Goal: Book appointment/travel/reservation

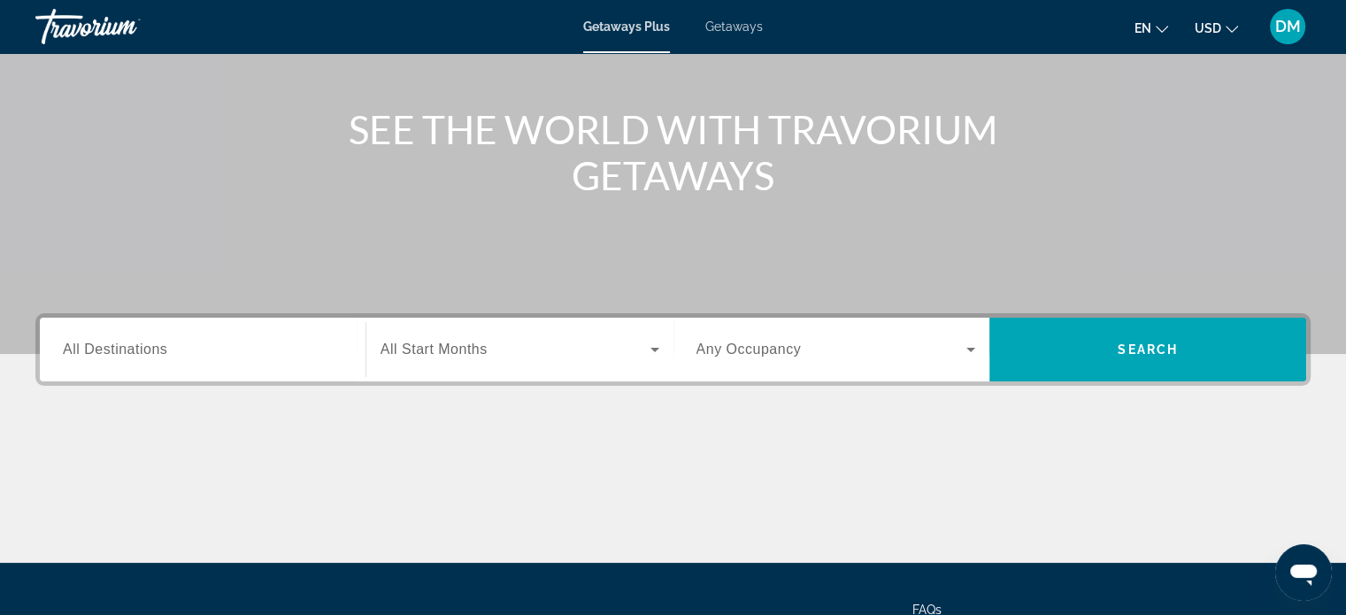
click at [193, 358] on input "Destination All Destinations" at bounding box center [203, 350] width 280 height 21
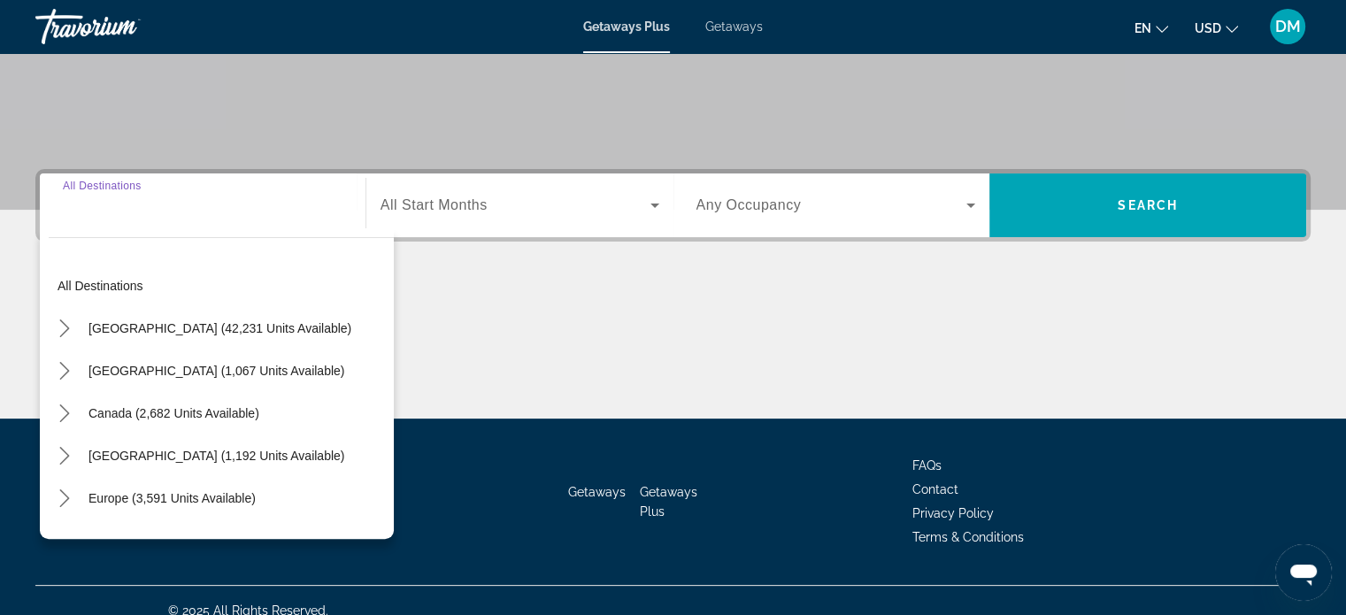
scroll to position [341, 0]
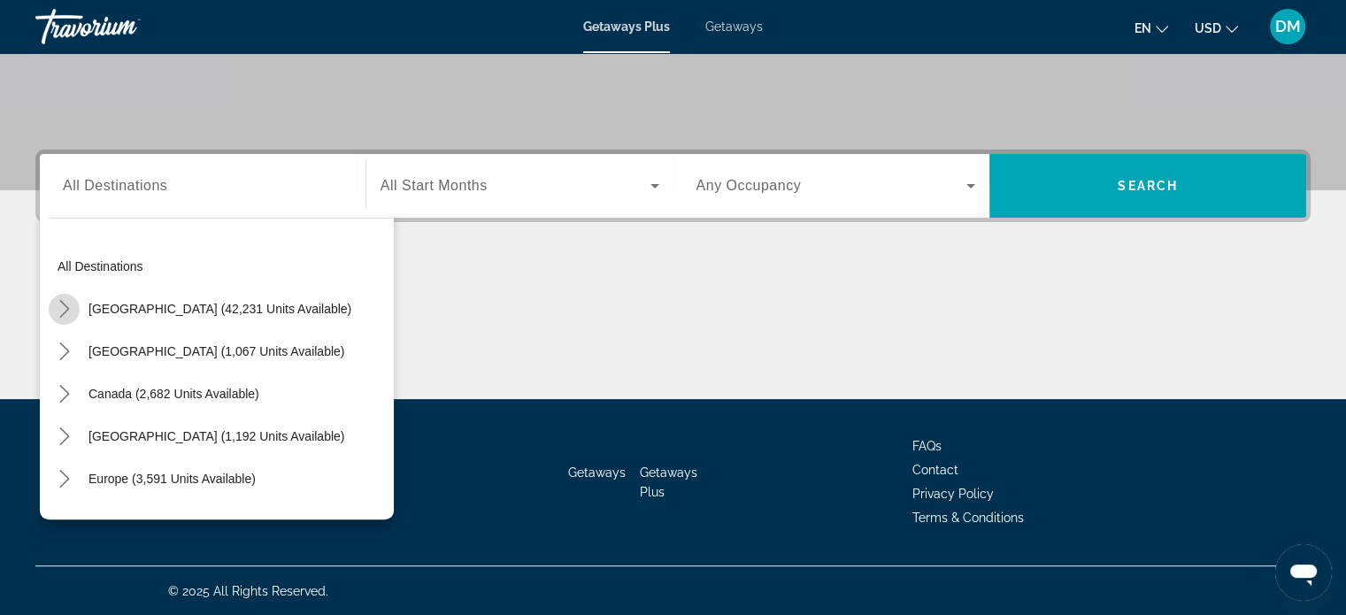
click at [58, 304] on icon "Toggle United States (42,231 units available) submenu" at bounding box center [65, 309] width 18 height 18
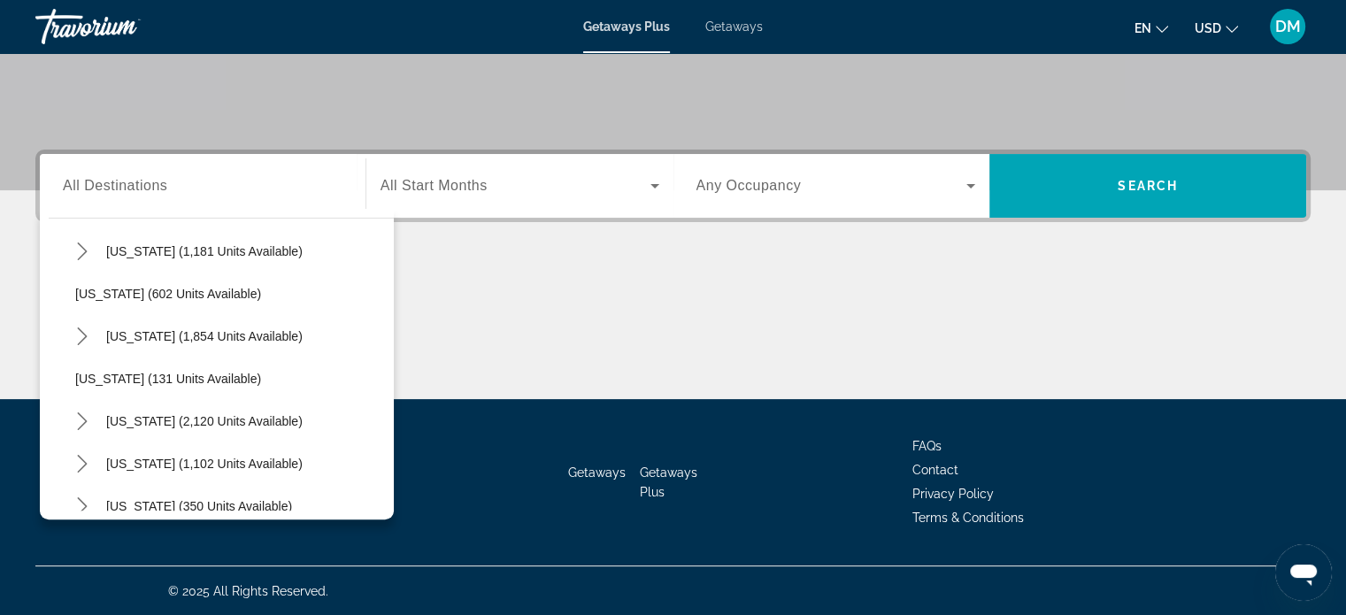
scroll to position [1290, 0]
click at [81, 418] on icon "Toggle Tennessee (1,102 units available) submenu" at bounding box center [82, 421] width 18 height 18
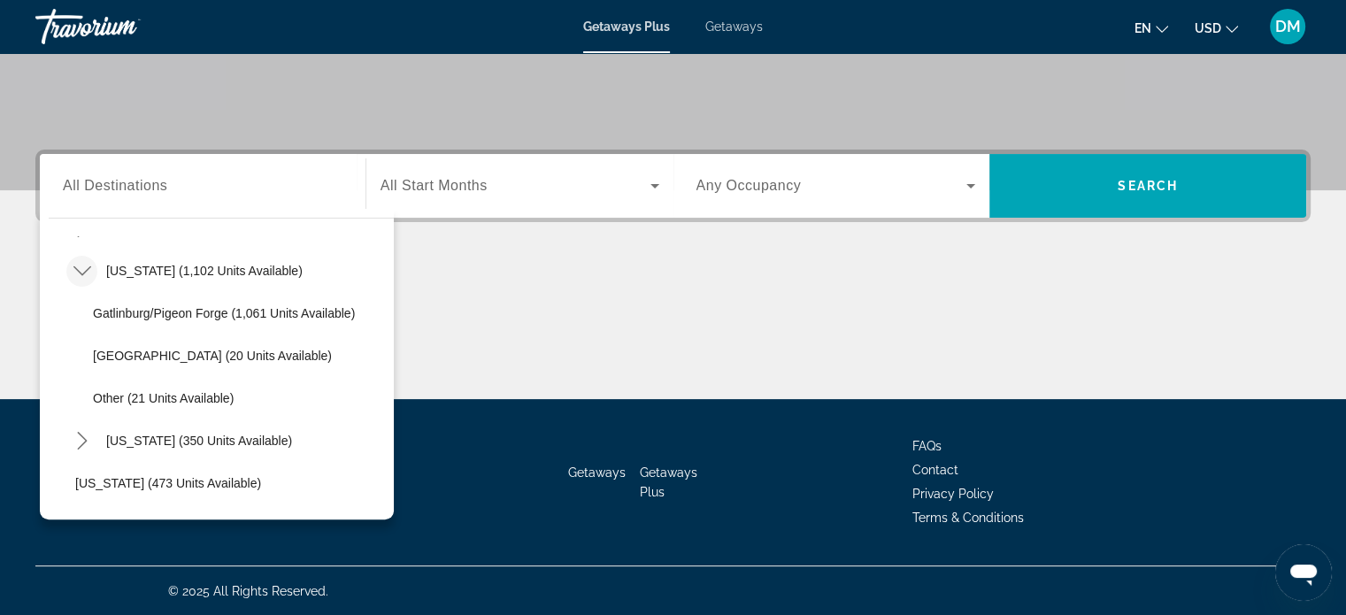
scroll to position [1467, 0]
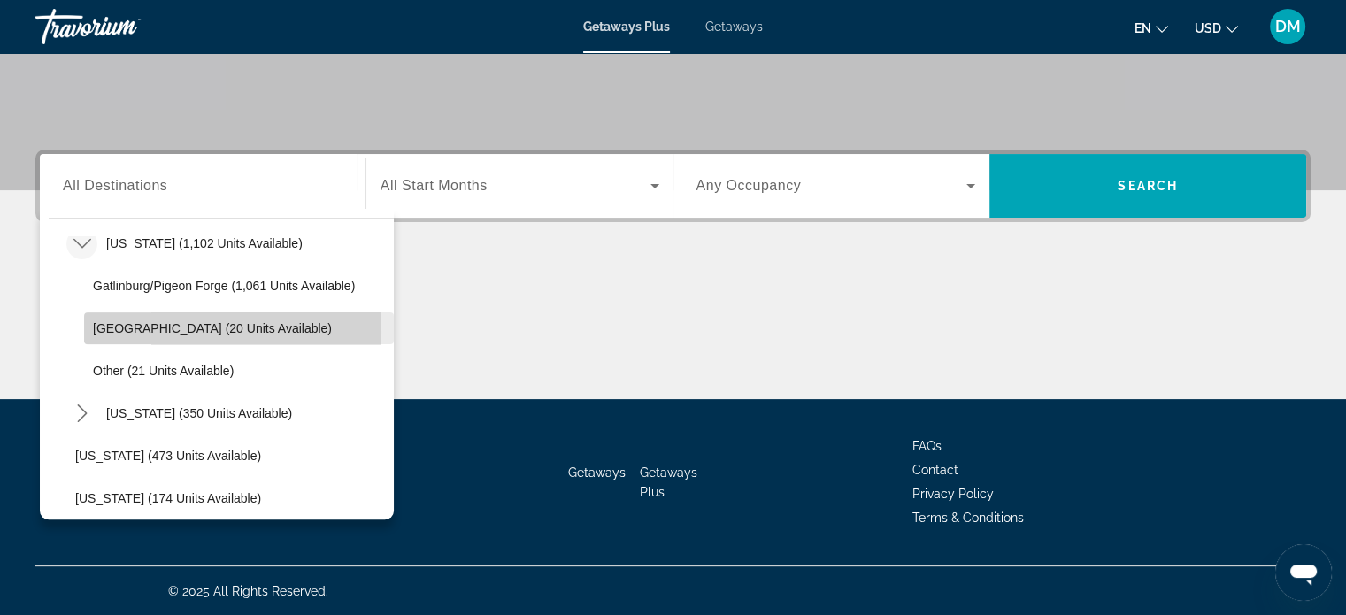
click at [157, 333] on span "Nashville (20 units available)" at bounding box center [212, 328] width 239 height 14
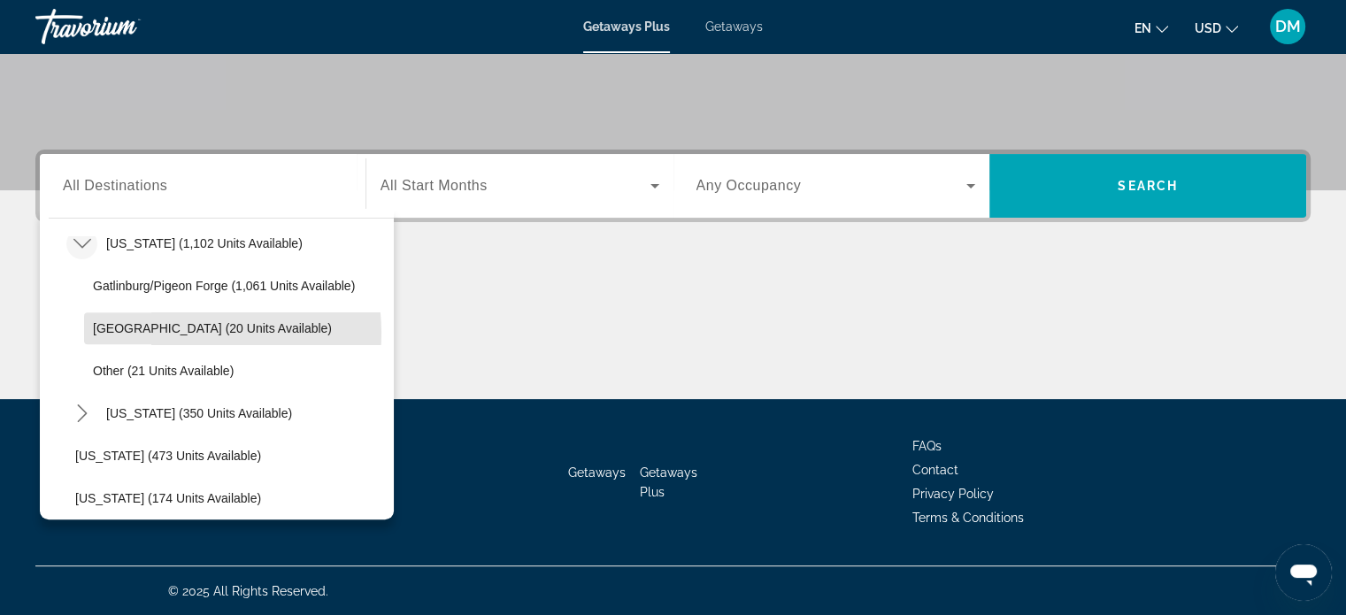
type input "**********"
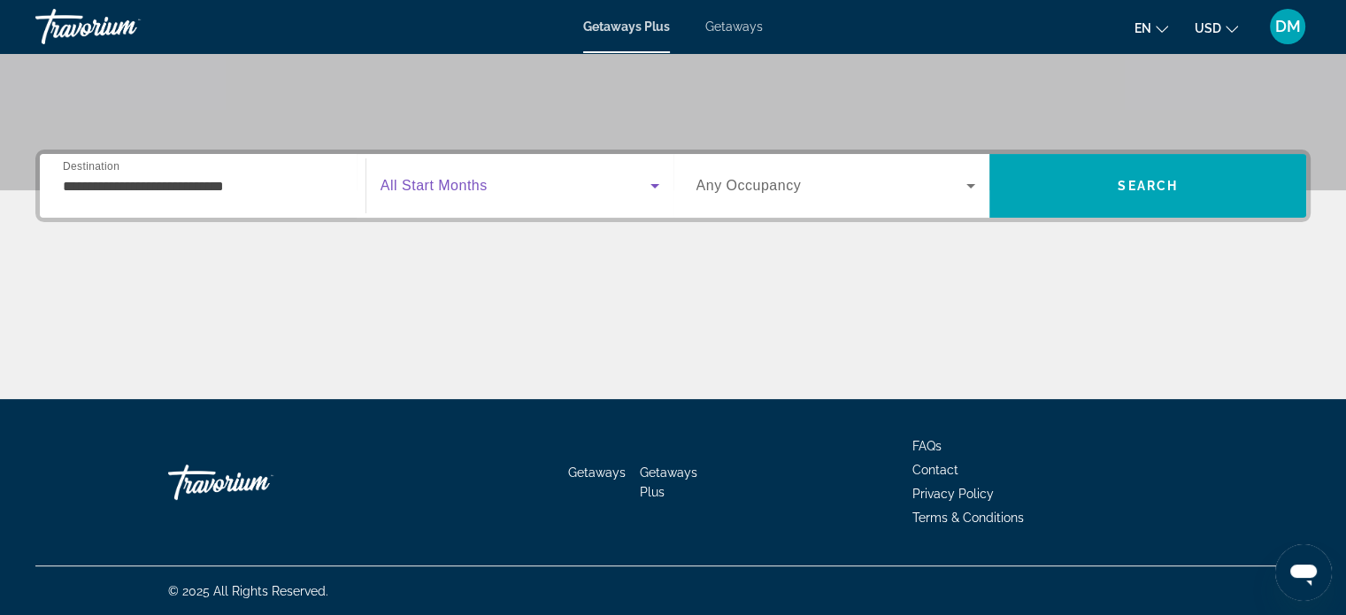
click at [568, 176] on span "Search widget" at bounding box center [516, 185] width 270 height 21
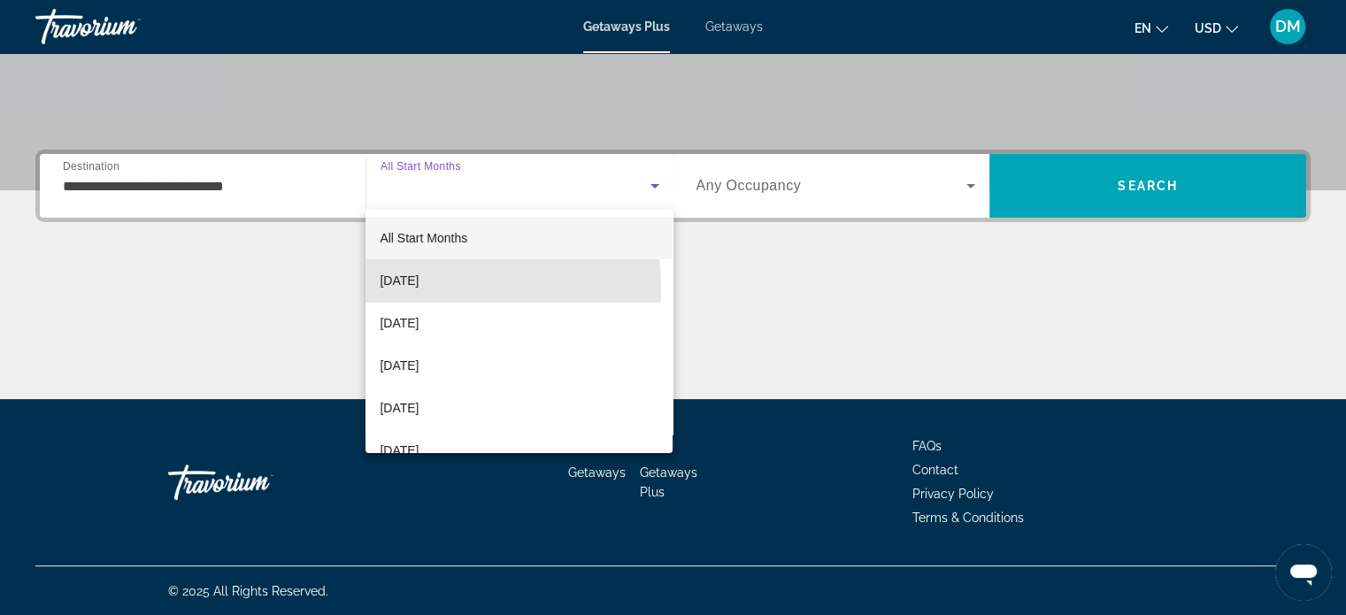
drag, startPoint x: 440, startPoint y: 288, endPoint x: 462, endPoint y: 282, distance: 22.8
click at [419, 289] on span "October 2025" at bounding box center [399, 280] width 39 height 21
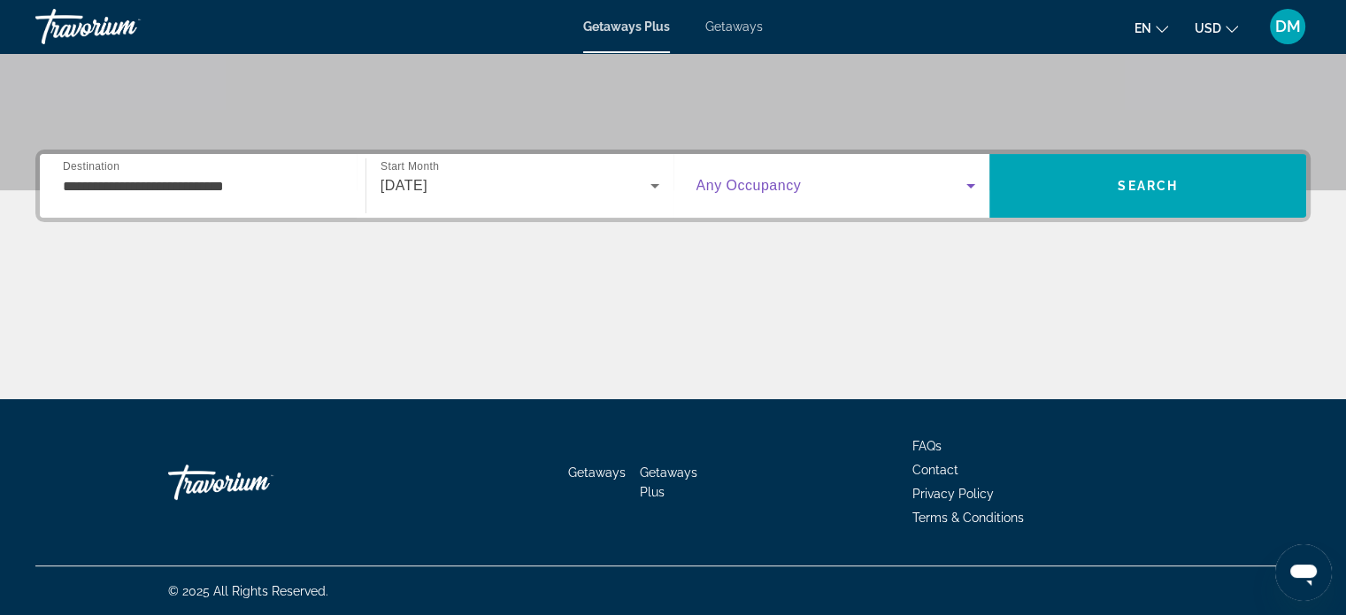
click at [846, 195] on span "Search widget" at bounding box center [832, 185] width 271 height 21
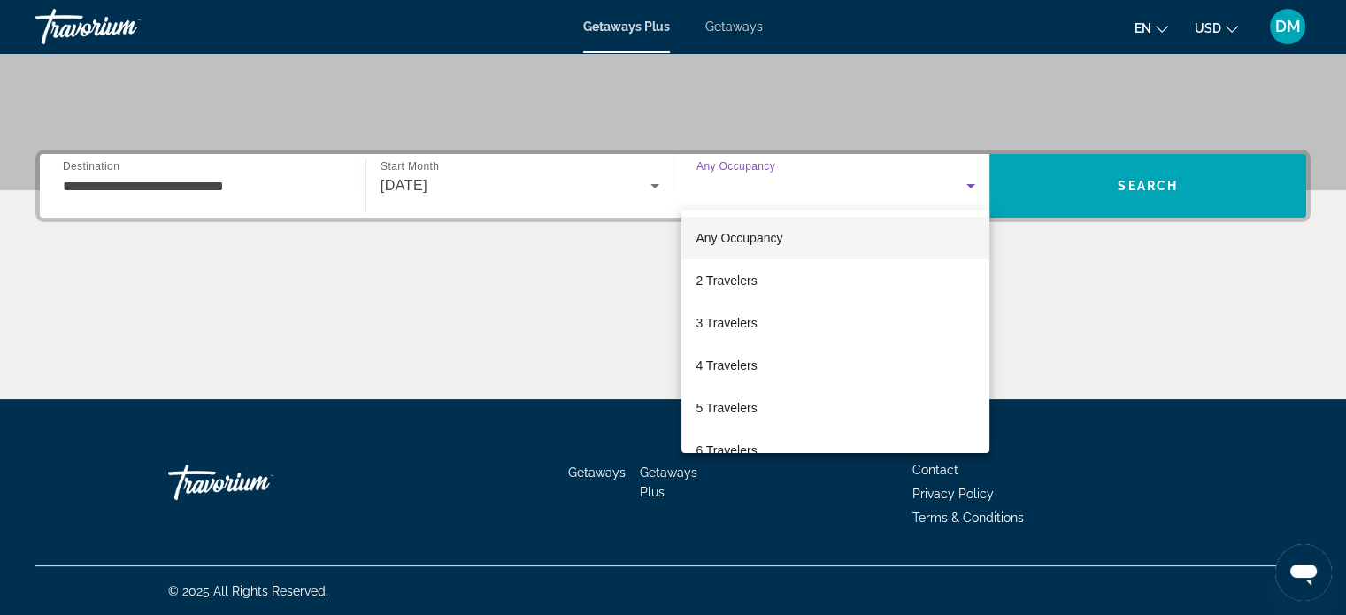
click at [846, 195] on div at bounding box center [673, 307] width 1346 height 615
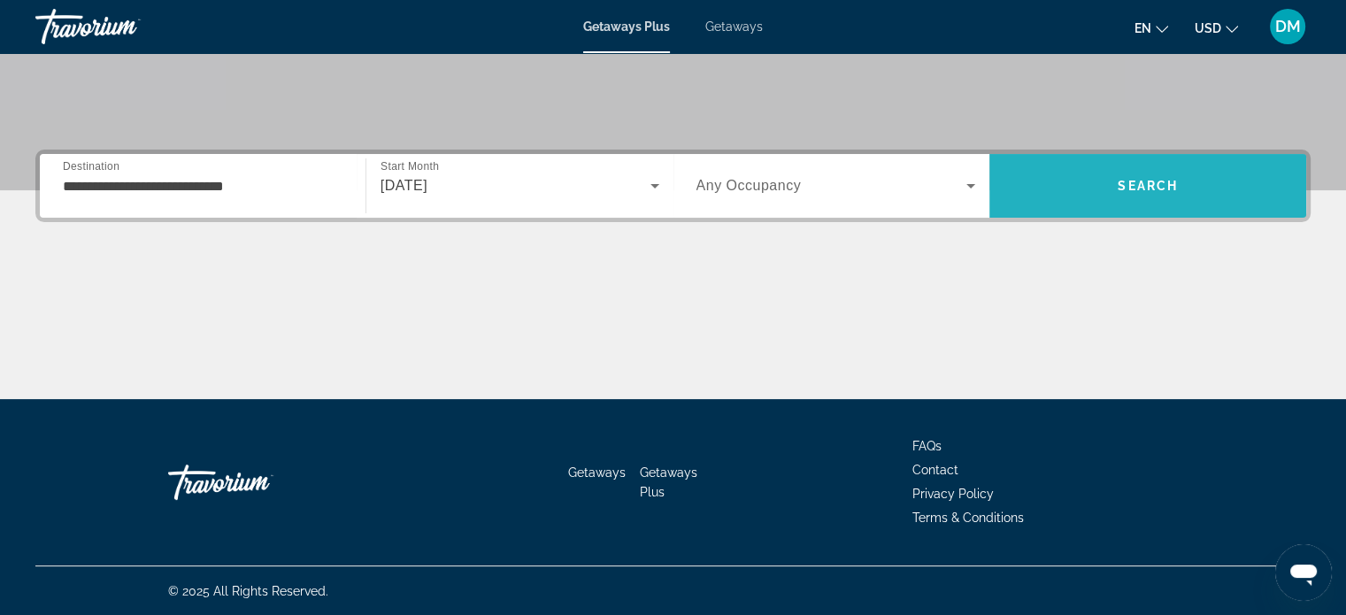
click at [1144, 183] on span "Search" at bounding box center [1148, 186] width 60 height 14
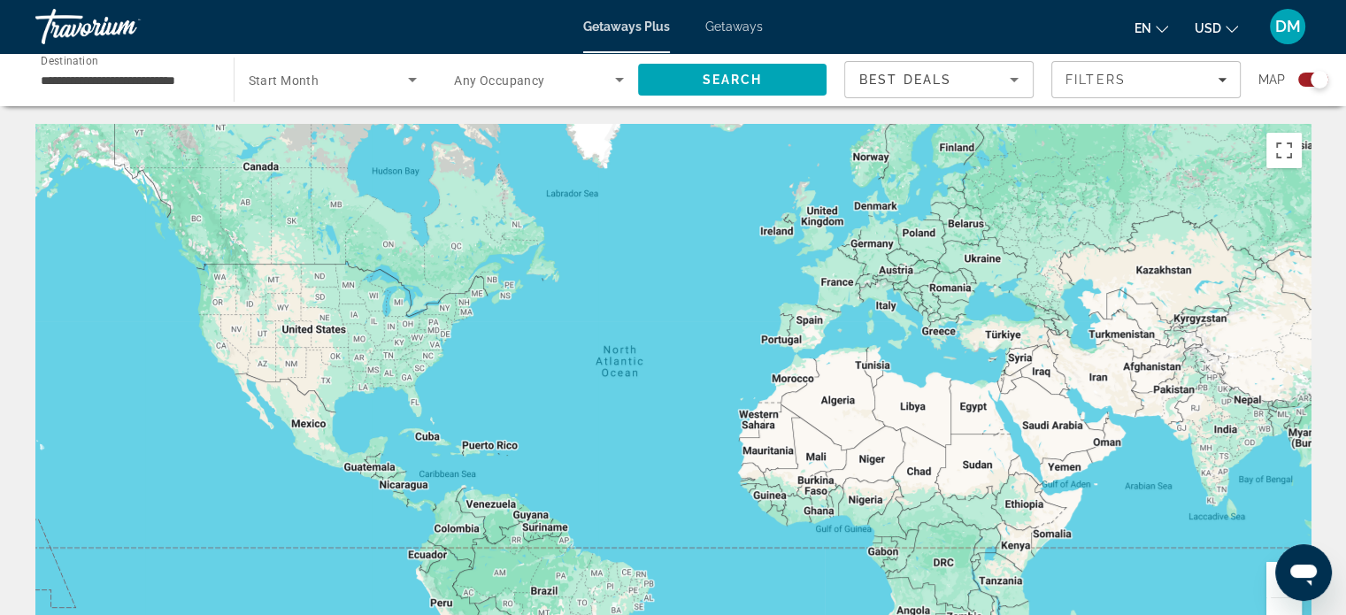
click at [595, 81] on span "Search widget" at bounding box center [534, 79] width 161 height 21
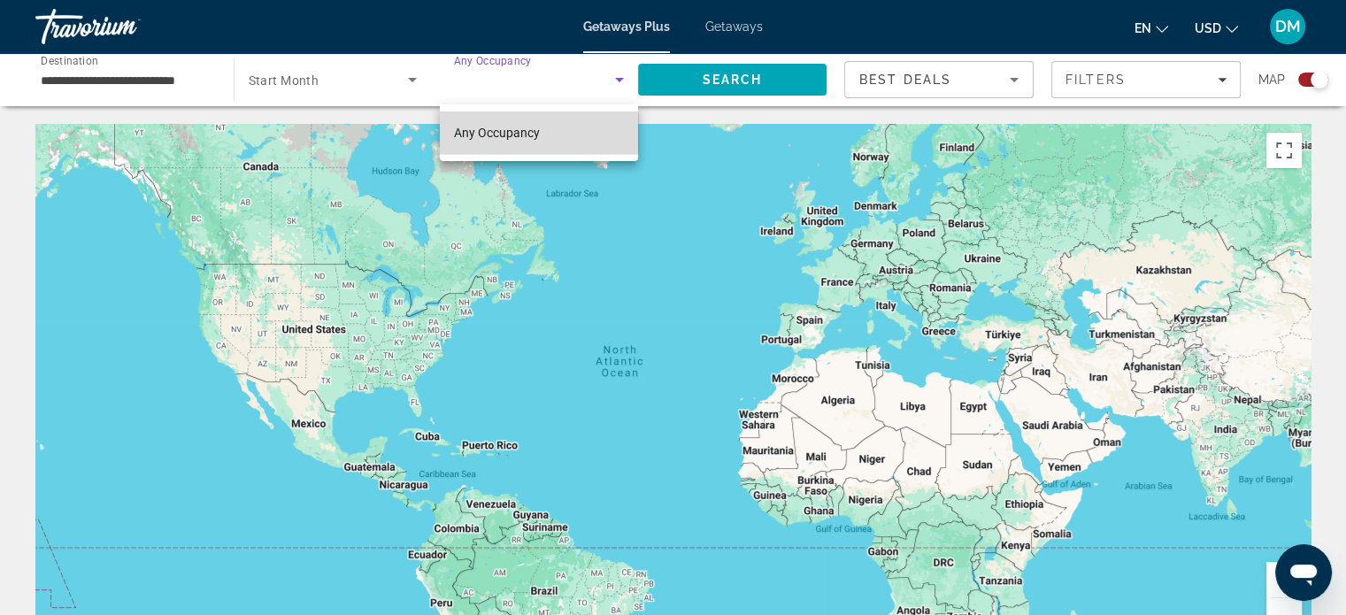
click at [539, 132] on mat-option "Any Occupancy" at bounding box center [539, 133] width 198 height 42
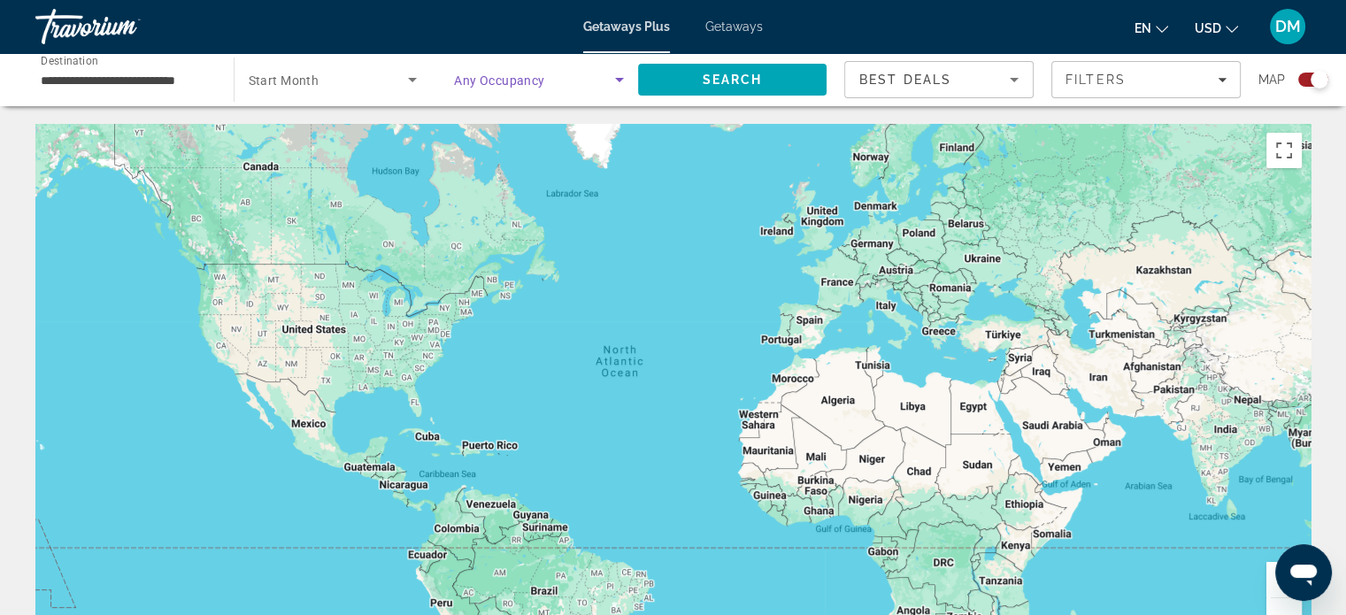
click at [360, 87] on span "Search widget" at bounding box center [329, 79] width 160 height 21
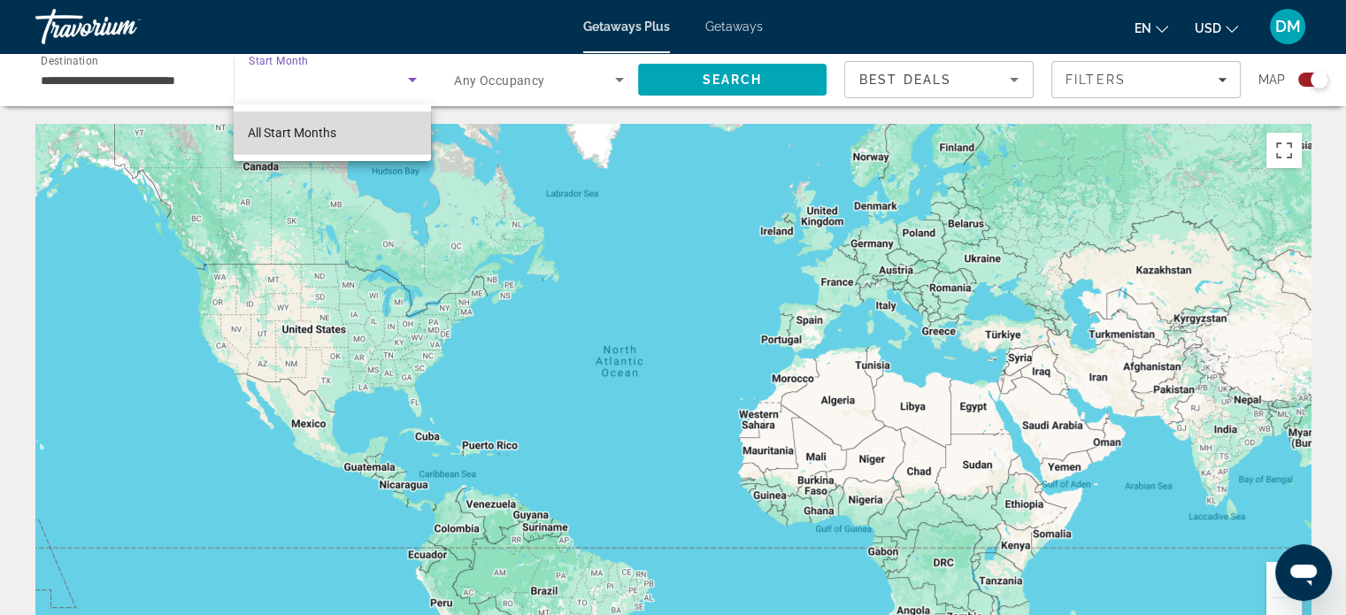
click at [319, 131] on span "All Start Months" at bounding box center [292, 133] width 89 height 14
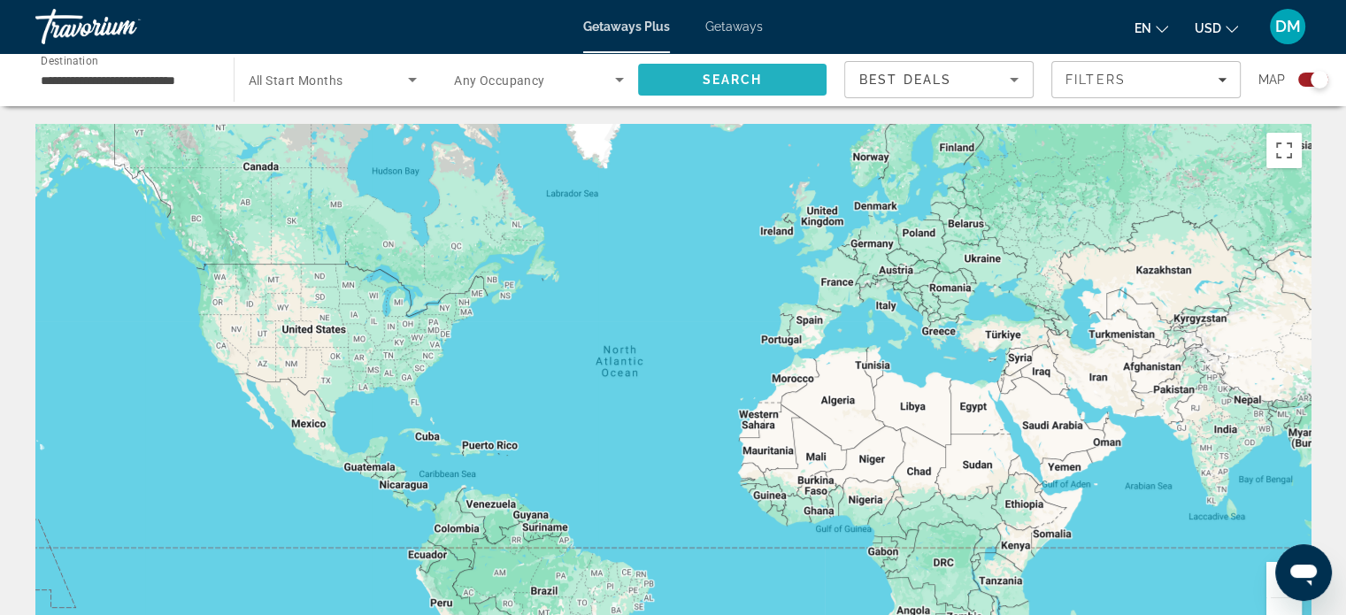
click at [674, 84] on span "Search" at bounding box center [732, 79] width 189 height 42
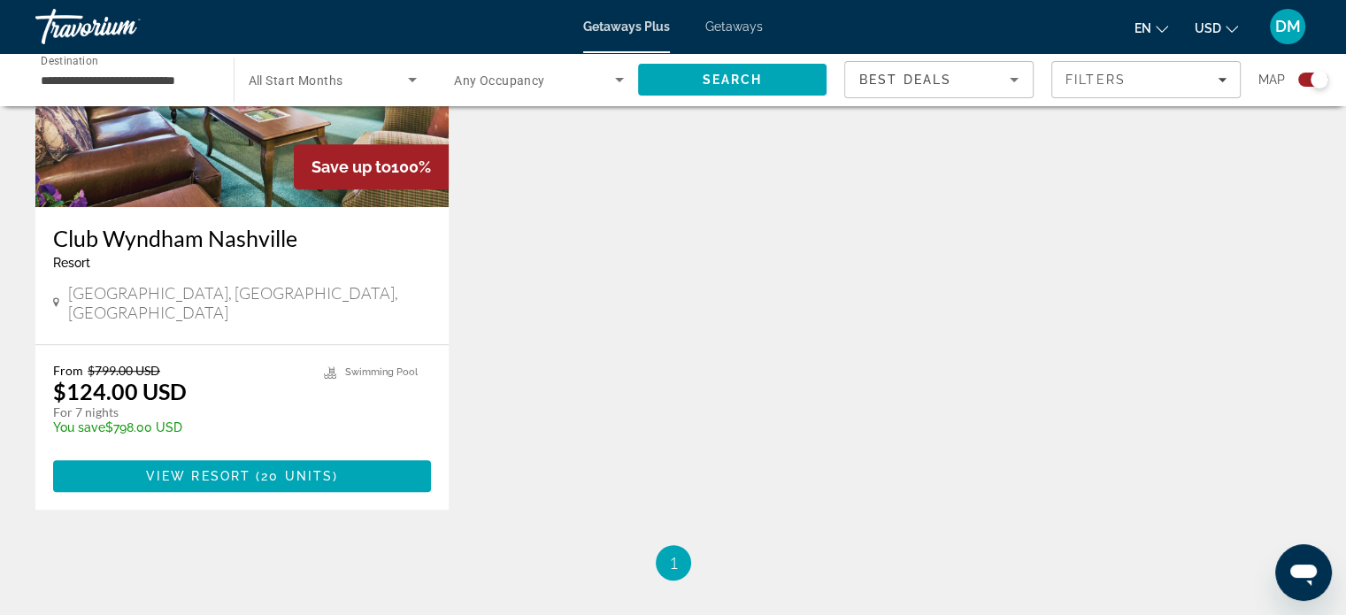
scroll to position [885, 0]
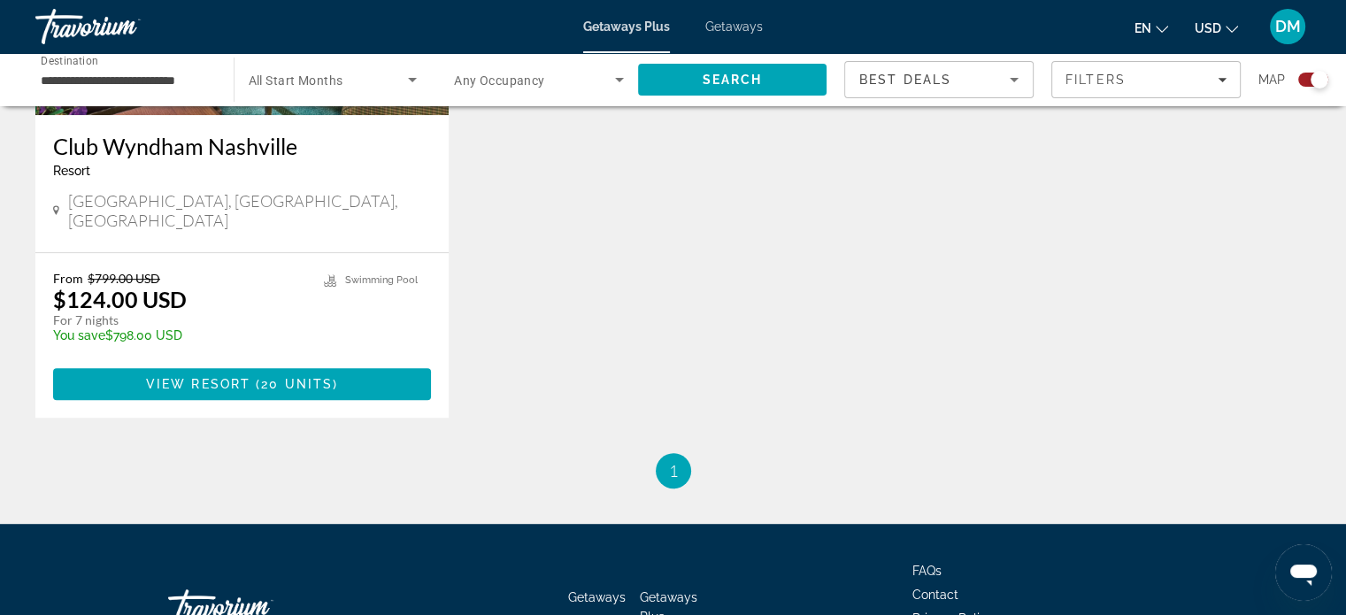
click at [279, 377] on span "20 units" at bounding box center [297, 384] width 72 height 14
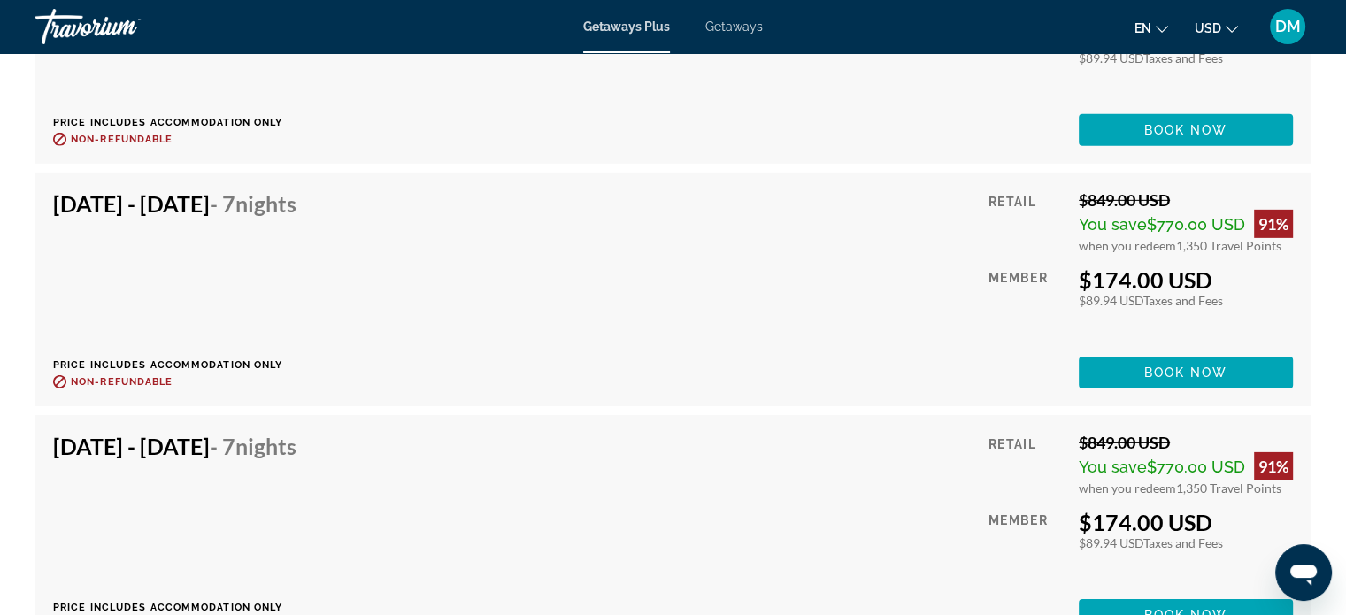
scroll to position [5842, 0]
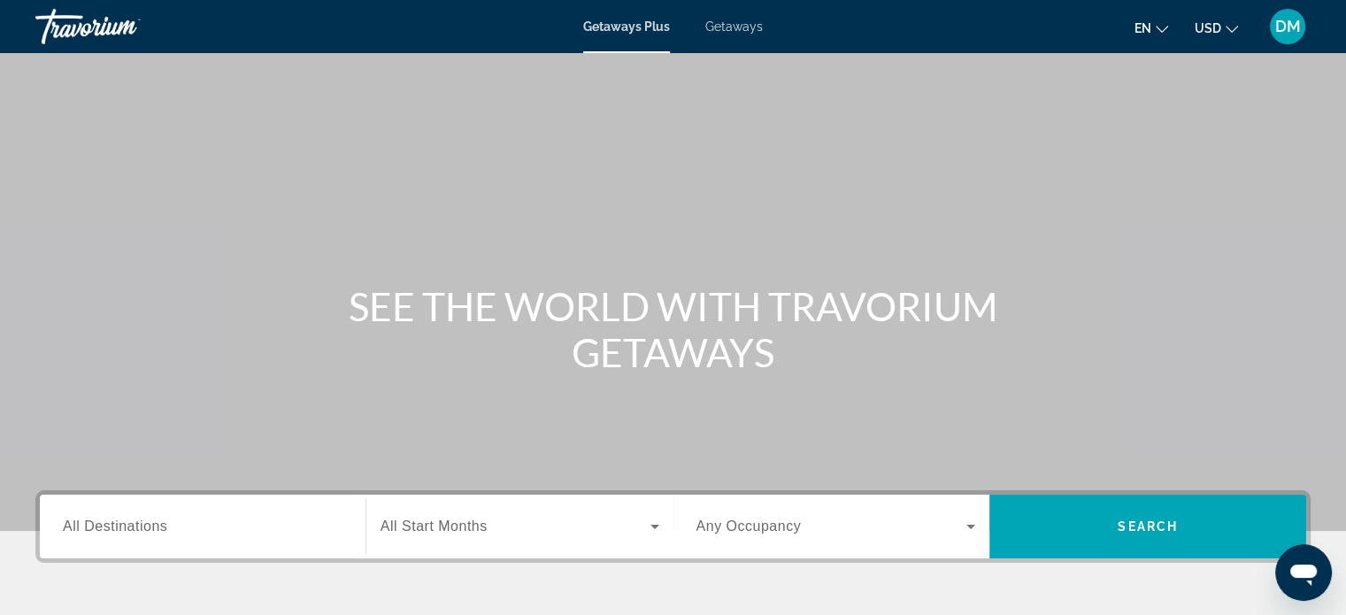
click at [727, 24] on span "Getaways" at bounding box center [734, 26] width 58 height 14
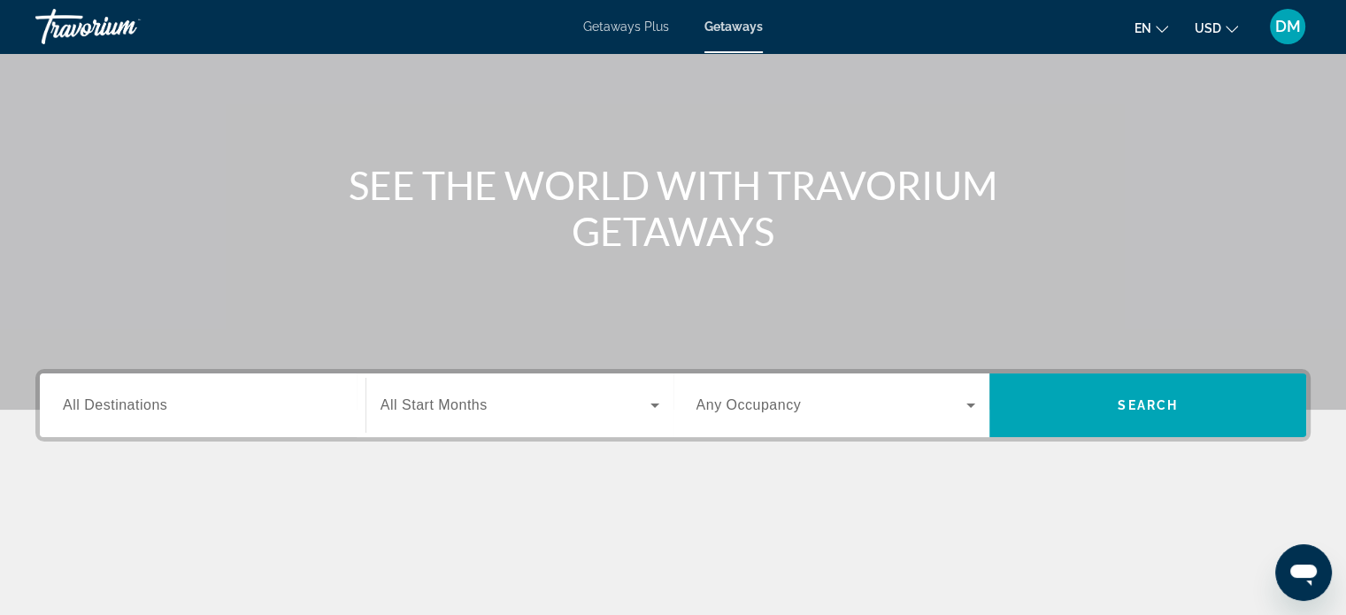
scroll to position [266, 0]
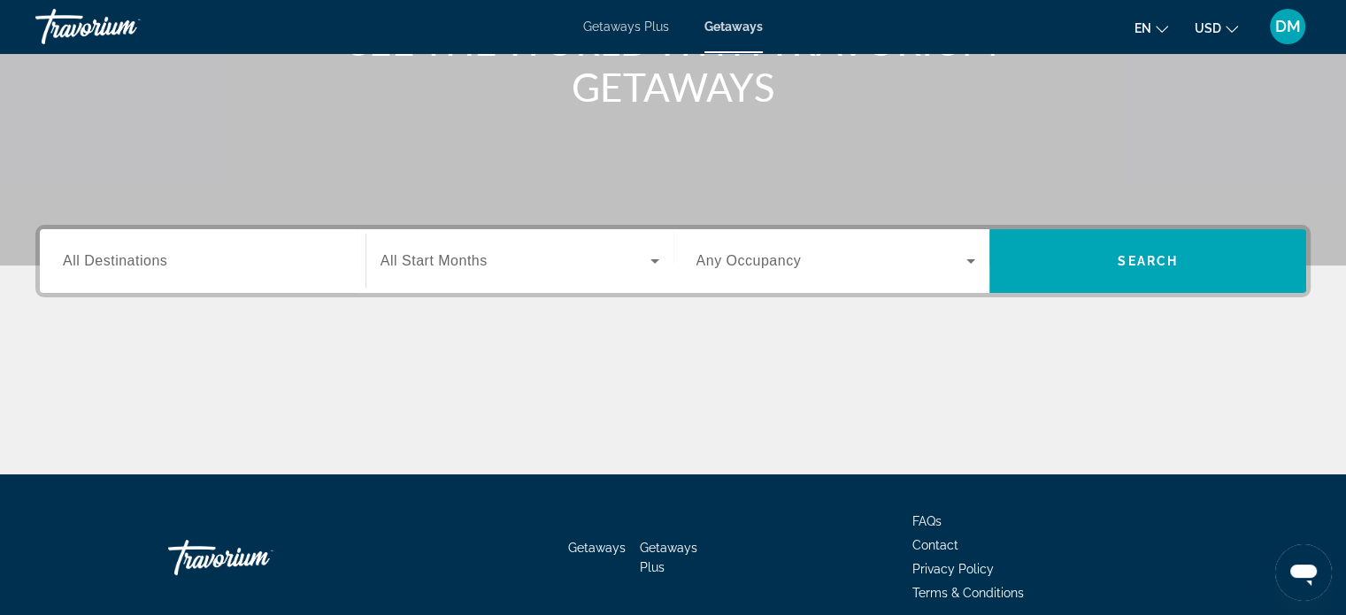
click at [113, 272] on div "Search widget" at bounding box center [203, 261] width 280 height 50
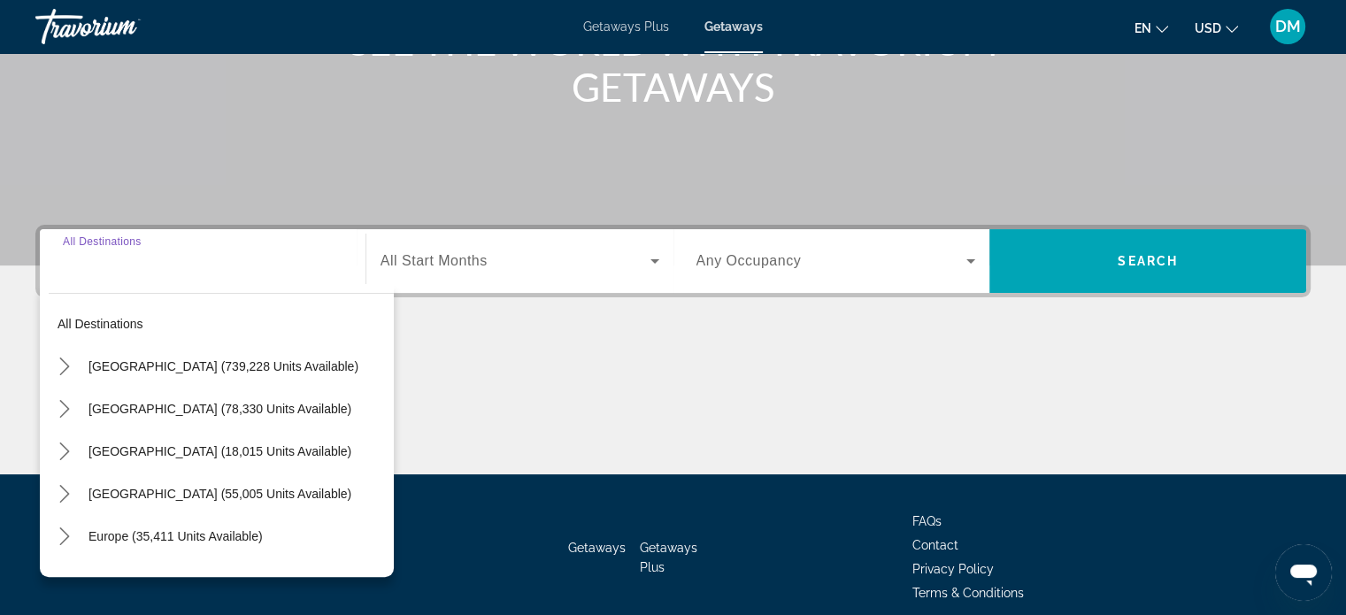
scroll to position [341, 0]
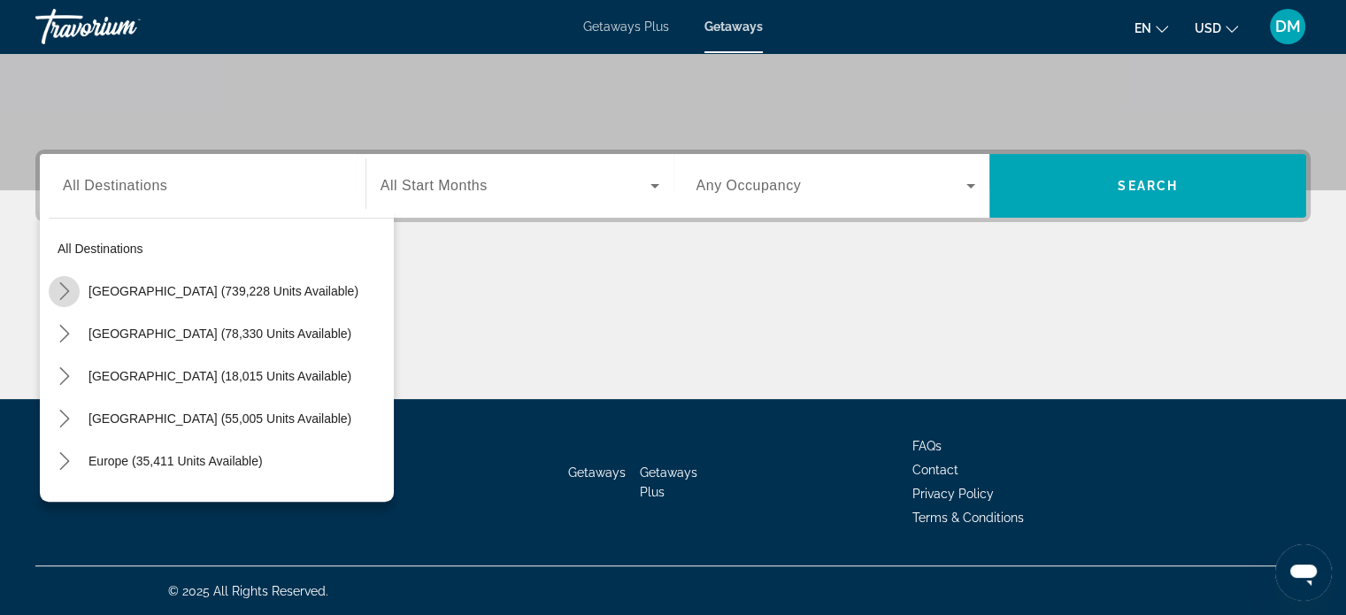
click at [61, 286] on icon "Toggle United States (739,228 units available) submenu" at bounding box center [65, 291] width 18 height 18
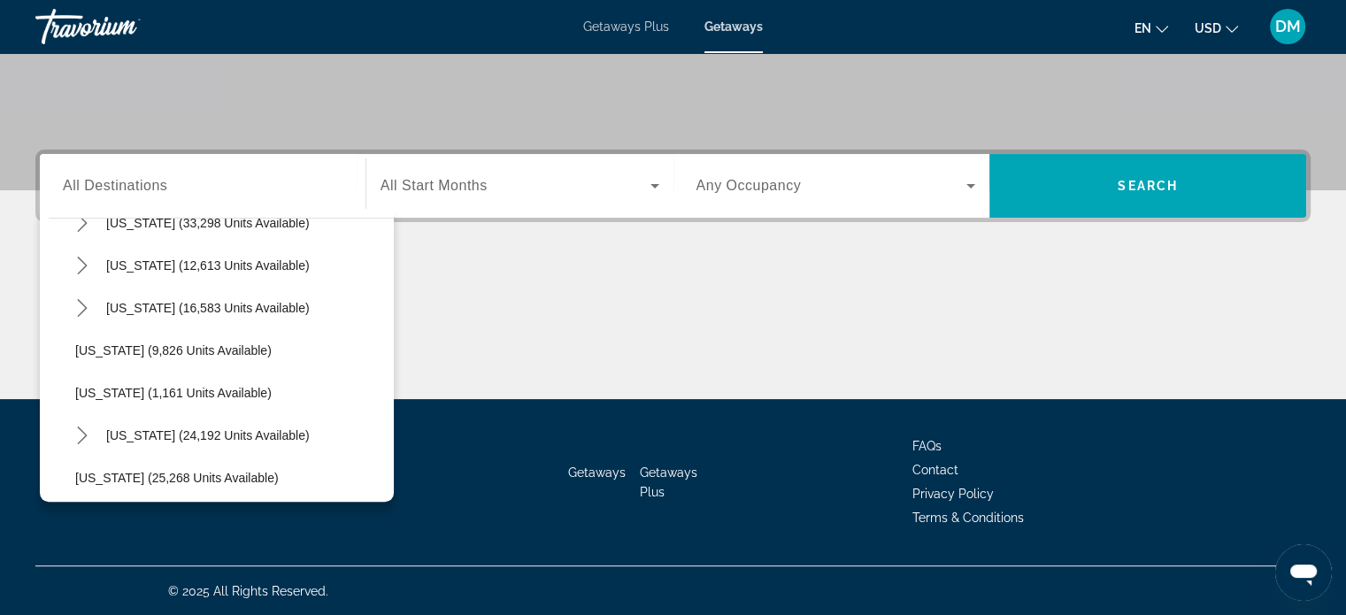
scroll to position [1556, 0]
click at [82, 266] on icon "Toggle Tennessee (12,613 units available) submenu" at bounding box center [82, 265] width 10 height 18
click at [188, 353] on span "[GEOGRAPHIC_DATA] (7,166 units available)" at bounding box center [221, 350] width 256 height 14
type input "**********"
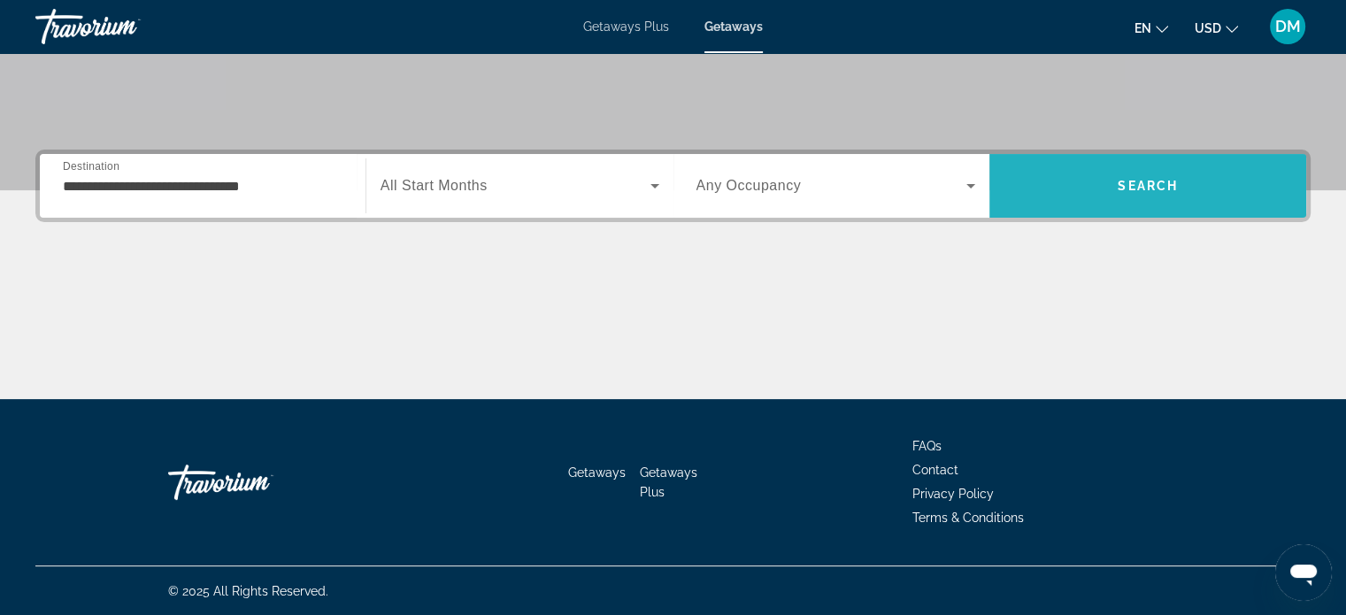
click at [1122, 183] on span "Search" at bounding box center [1148, 186] width 60 height 14
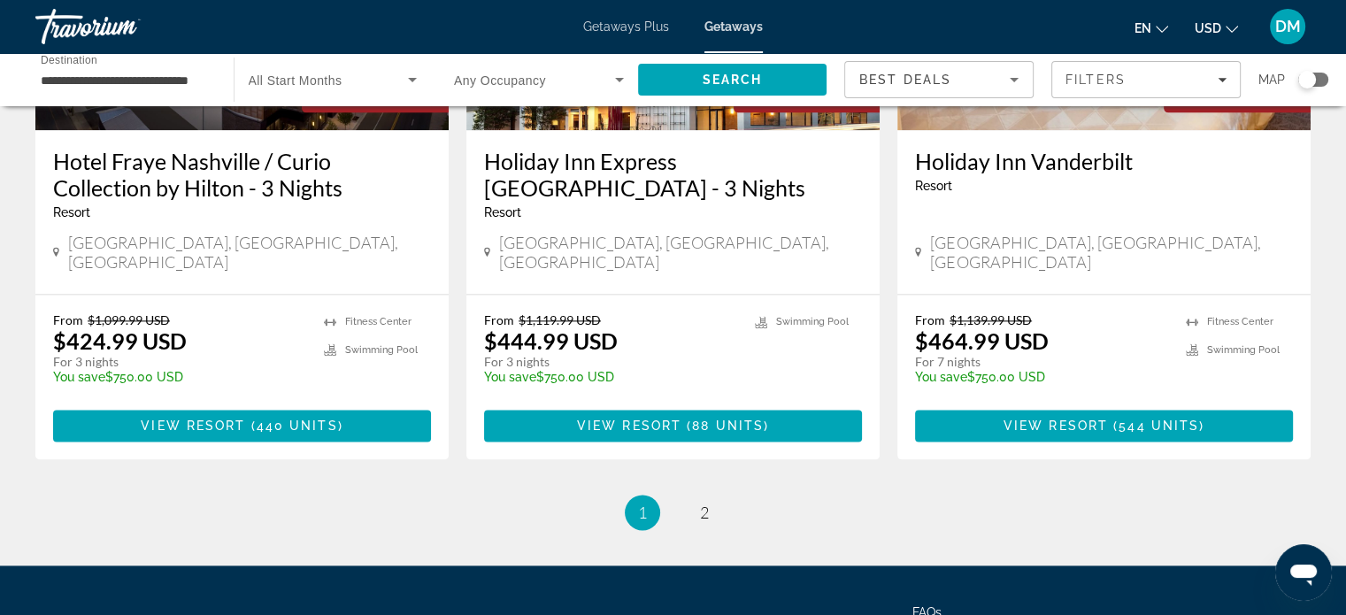
scroll to position [2326, 0]
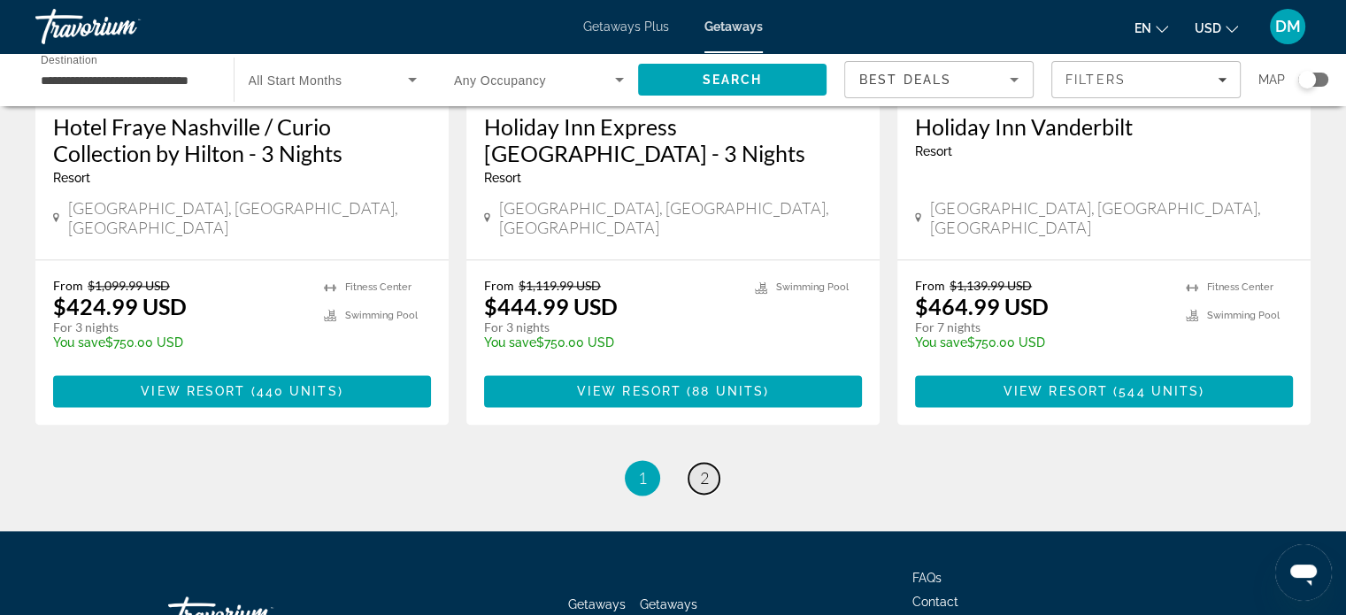
click at [708, 463] on link "page 2" at bounding box center [704, 478] width 31 height 31
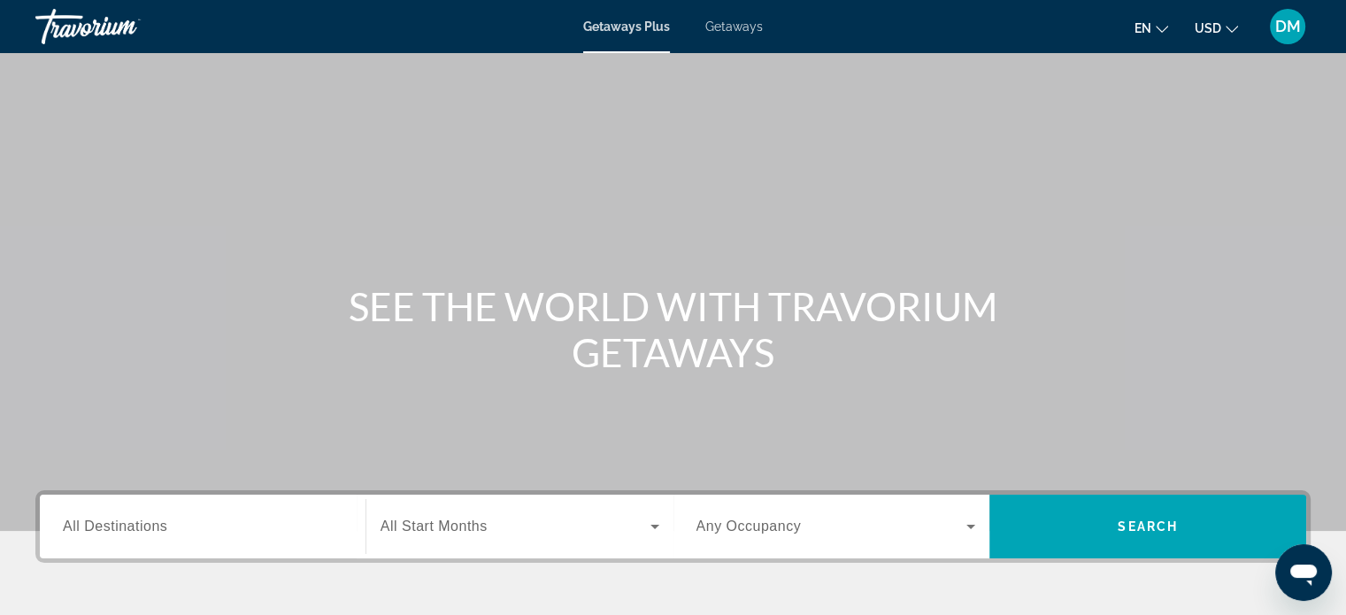
click at [166, 525] on span "All Destinations" at bounding box center [115, 526] width 104 height 15
click at [166, 525] on input "Destination All Destinations" at bounding box center [203, 527] width 280 height 21
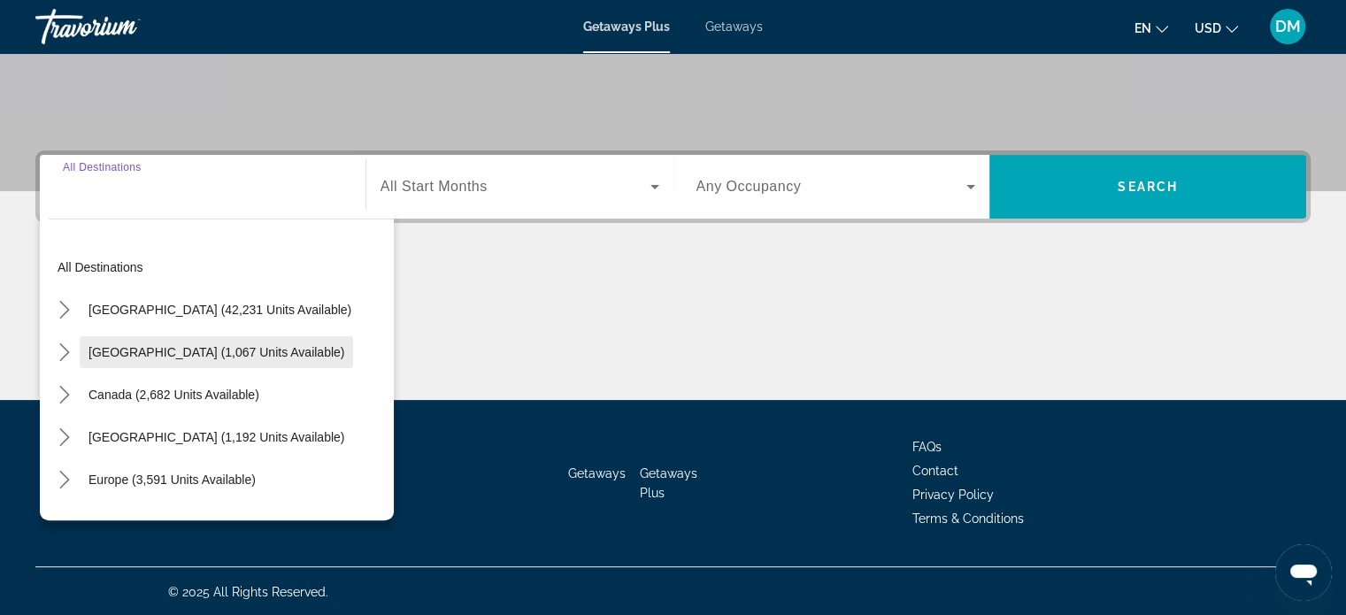
scroll to position [341, 0]
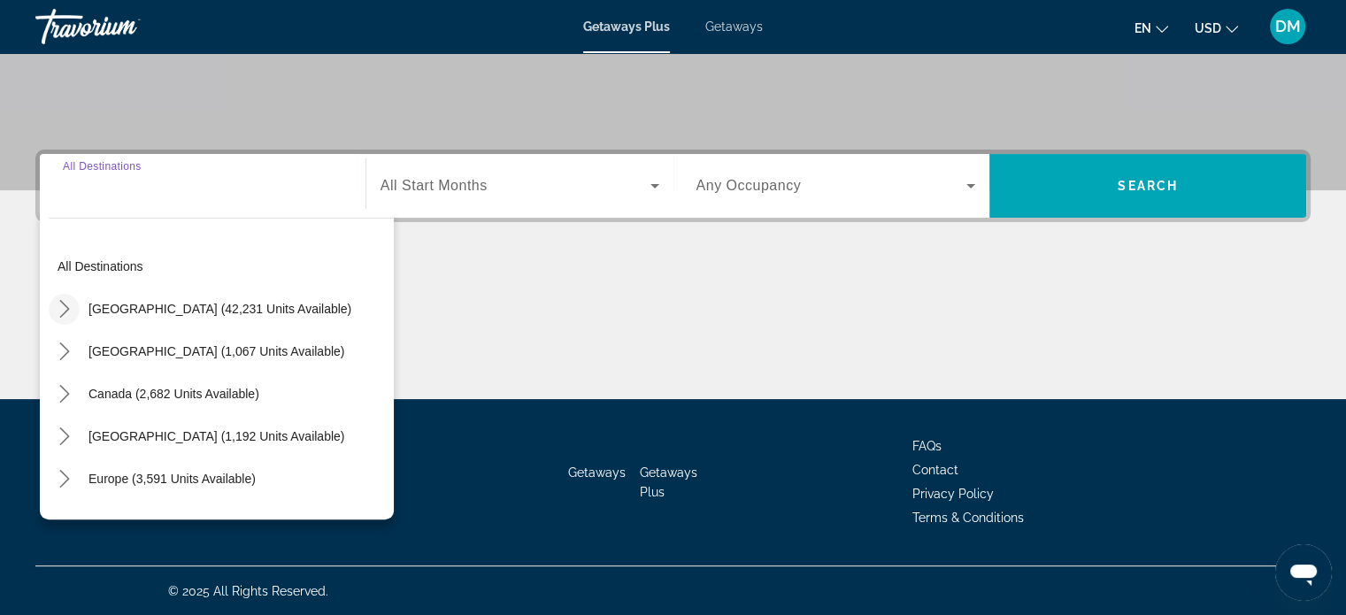
click at [58, 307] on icon "Toggle United States (42,231 units available) submenu" at bounding box center [65, 309] width 18 height 18
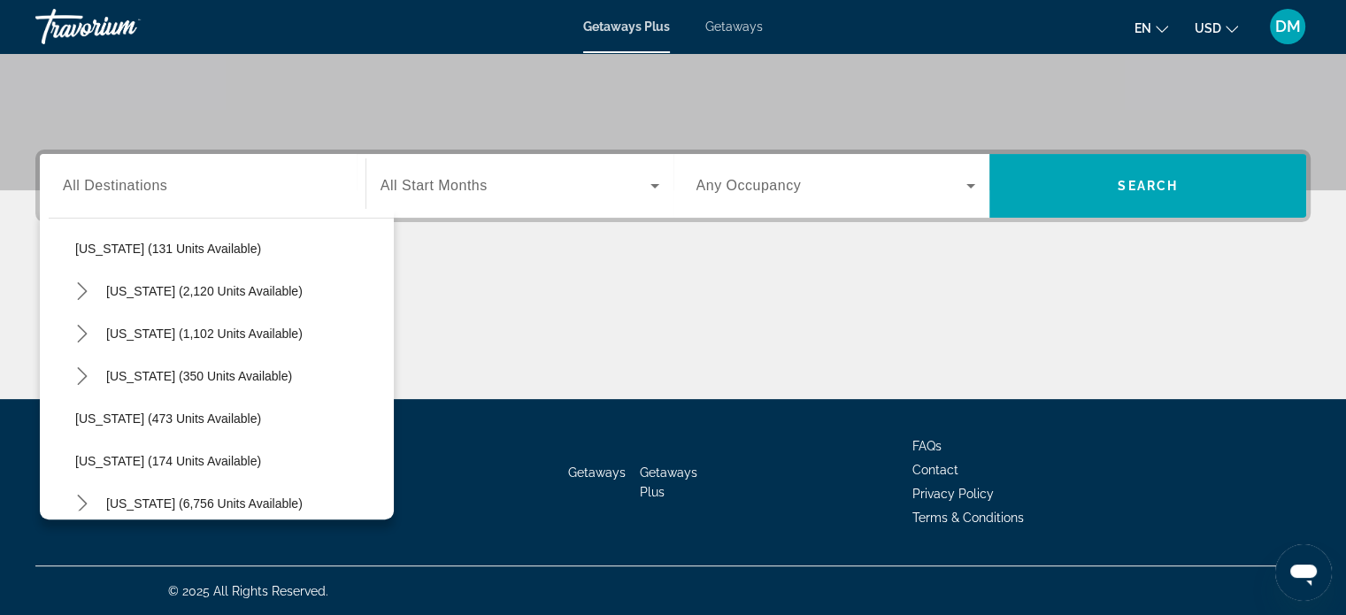
scroll to position [1379, 0]
click at [77, 334] on icon "Toggle Tennessee (1,102 units available) submenu" at bounding box center [82, 332] width 18 height 18
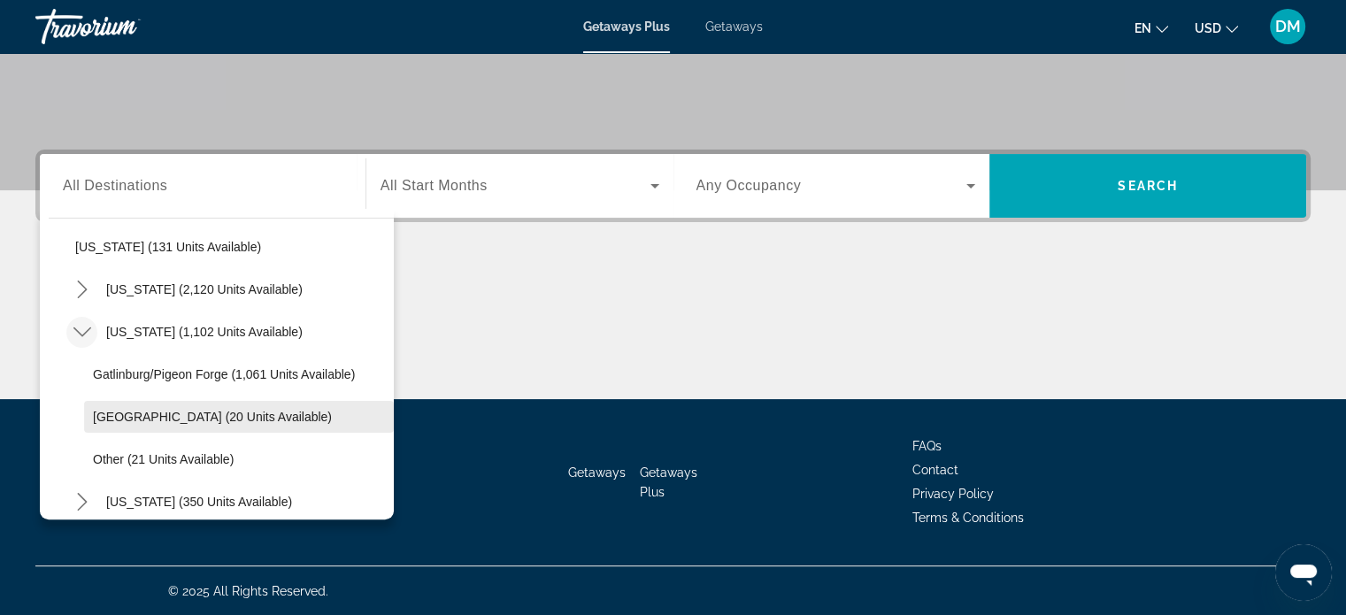
click at [164, 422] on span "Nashville (20 units available)" at bounding box center [212, 417] width 239 height 14
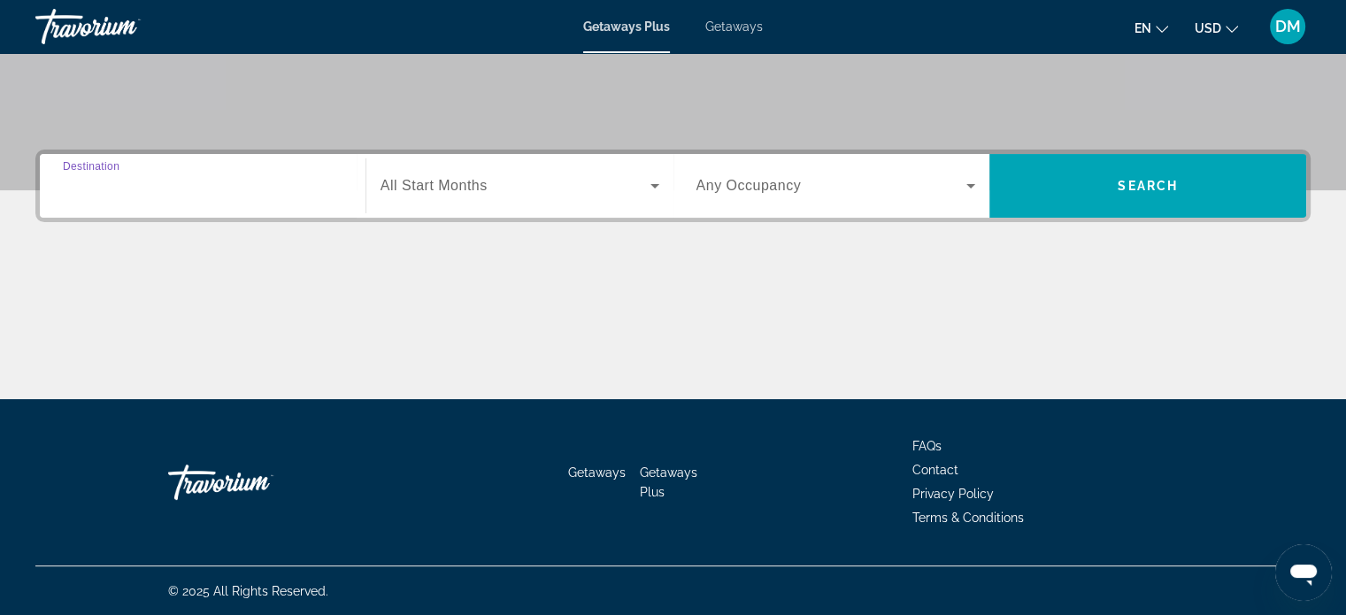
type input "**********"
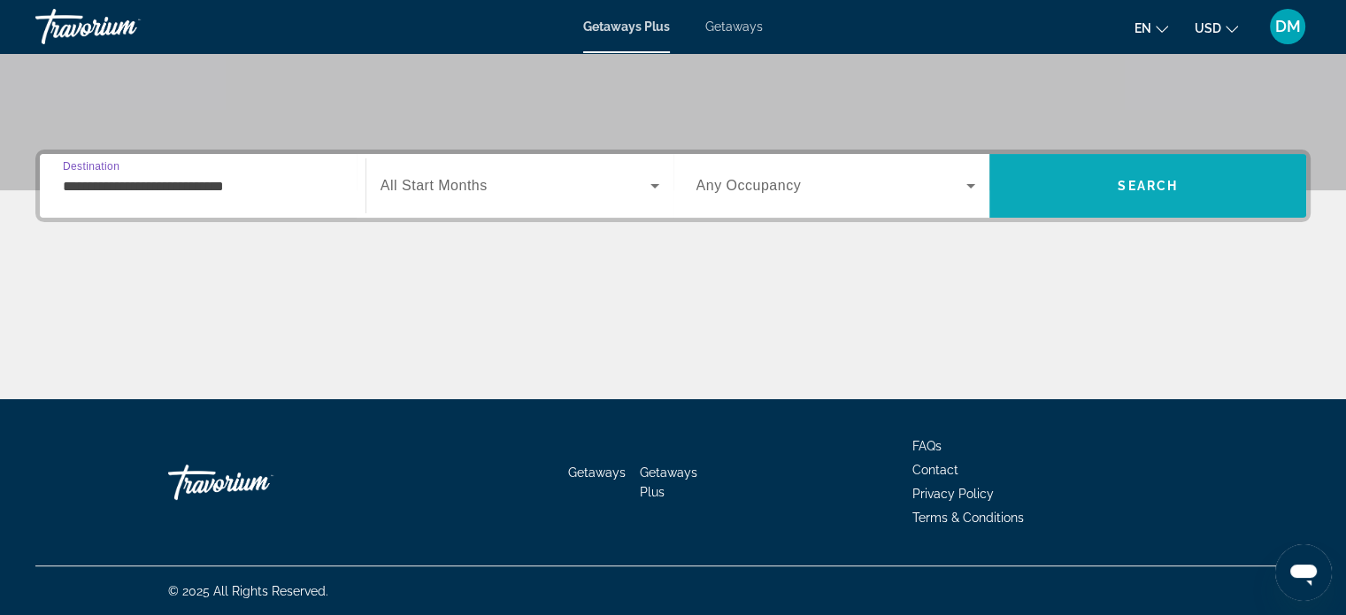
click at [1052, 183] on span "Search" at bounding box center [1148, 186] width 317 height 42
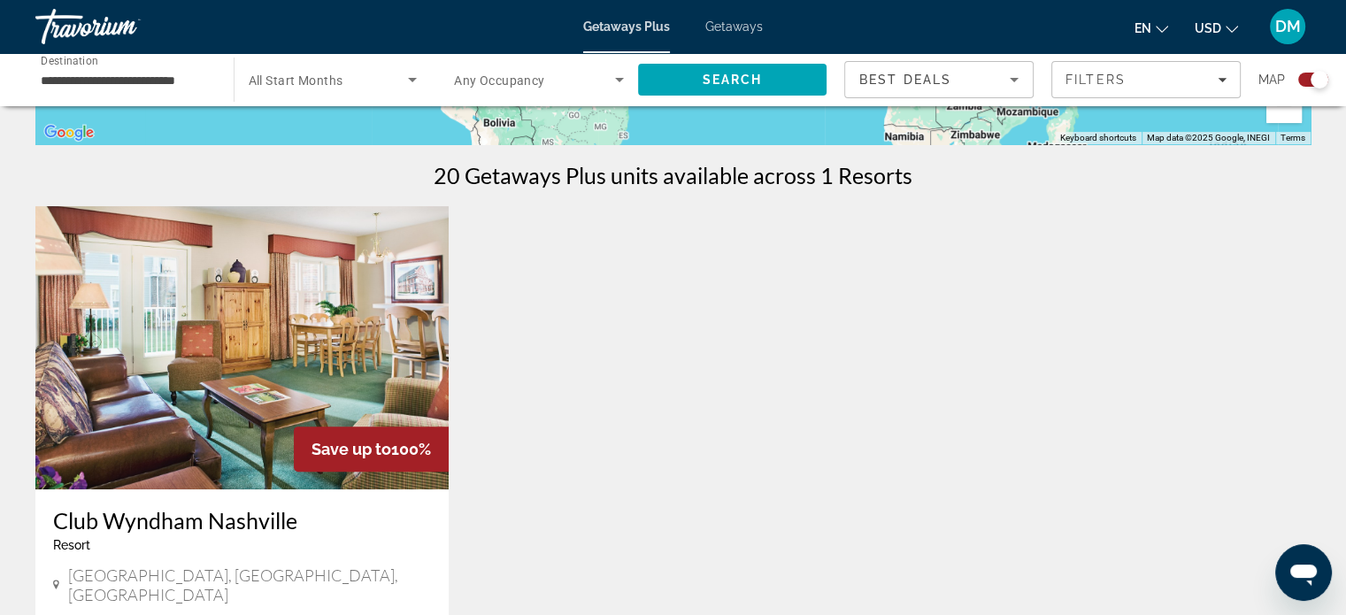
scroll to position [531, 0]
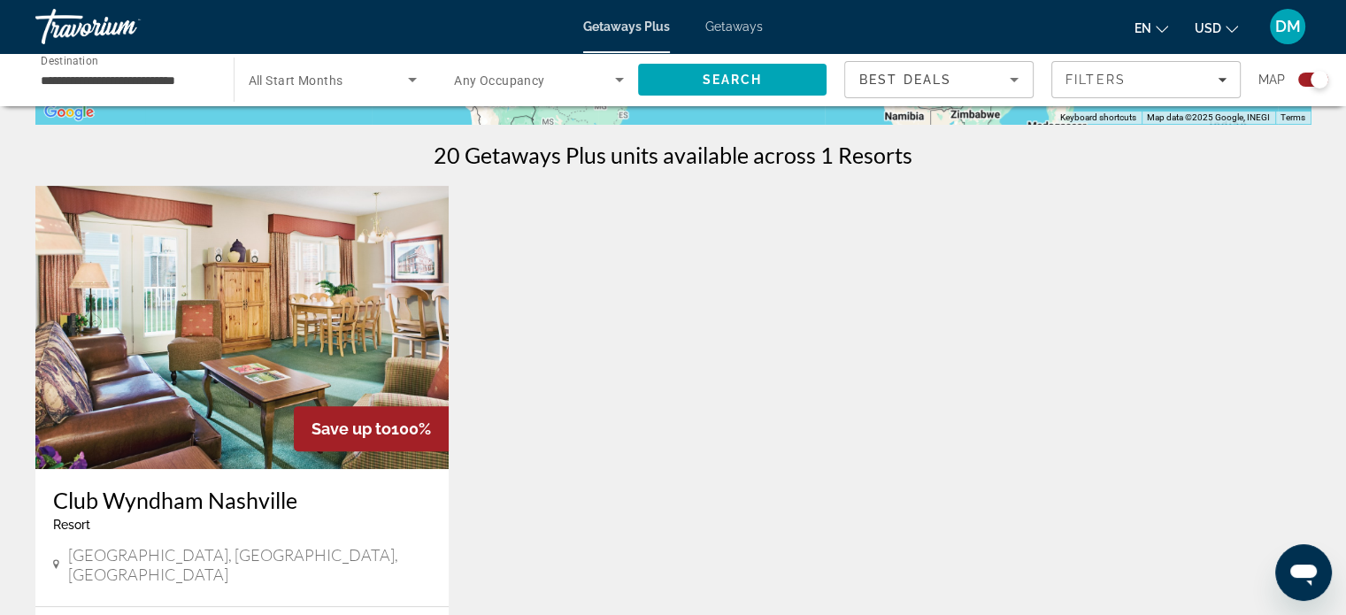
click at [748, 15] on div "Getaways Plus Getaways en English Español Français Italiano Português русский U…" at bounding box center [673, 27] width 1346 height 46
click at [745, 27] on span "Getaways" at bounding box center [734, 26] width 58 height 14
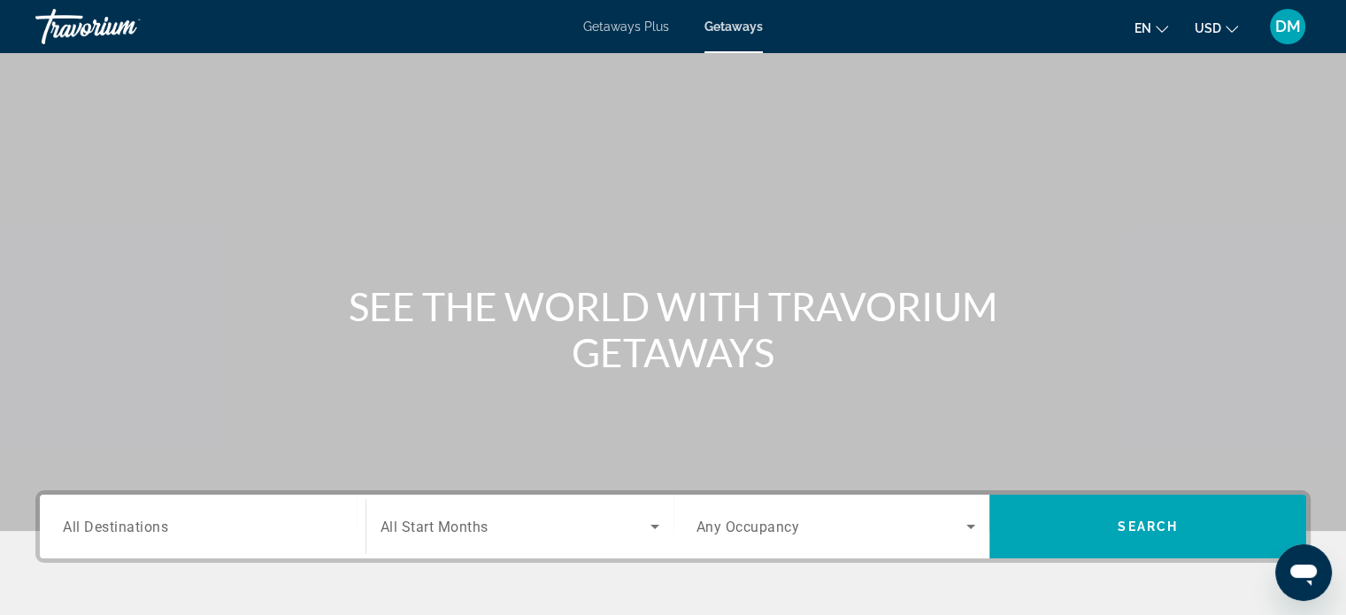
click at [75, 526] on span "All Destinations" at bounding box center [115, 526] width 105 height 17
click at [75, 526] on input "Destination All Destinations" at bounding box center [203, 527] width 280 height 21
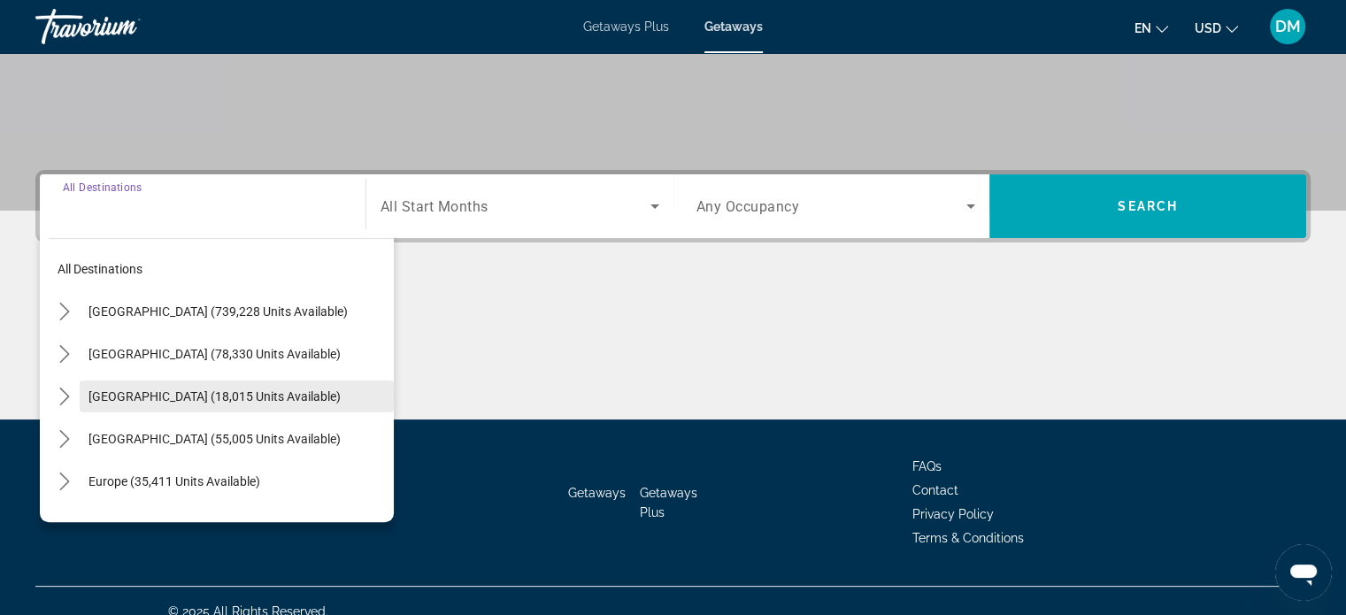
scroll to position [341, 0]
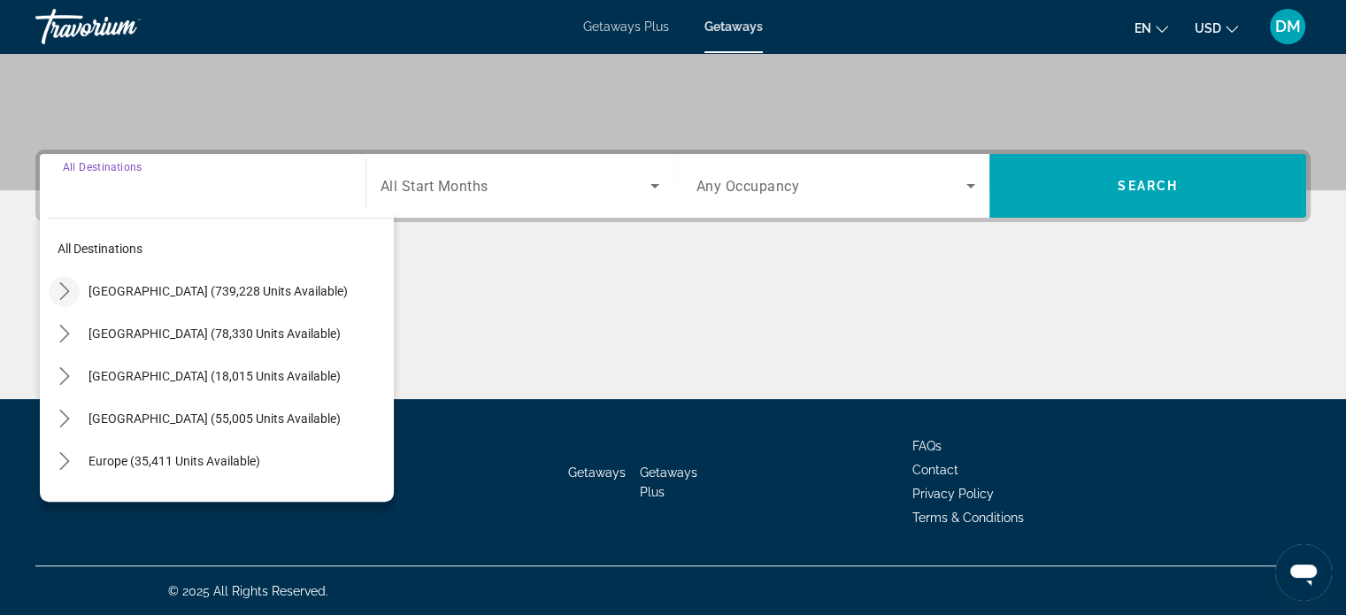
click at [62, 282] on icon "Toggle United States (739,228 units available) submenu" at bounding box center [65, 291] width 18 height 18
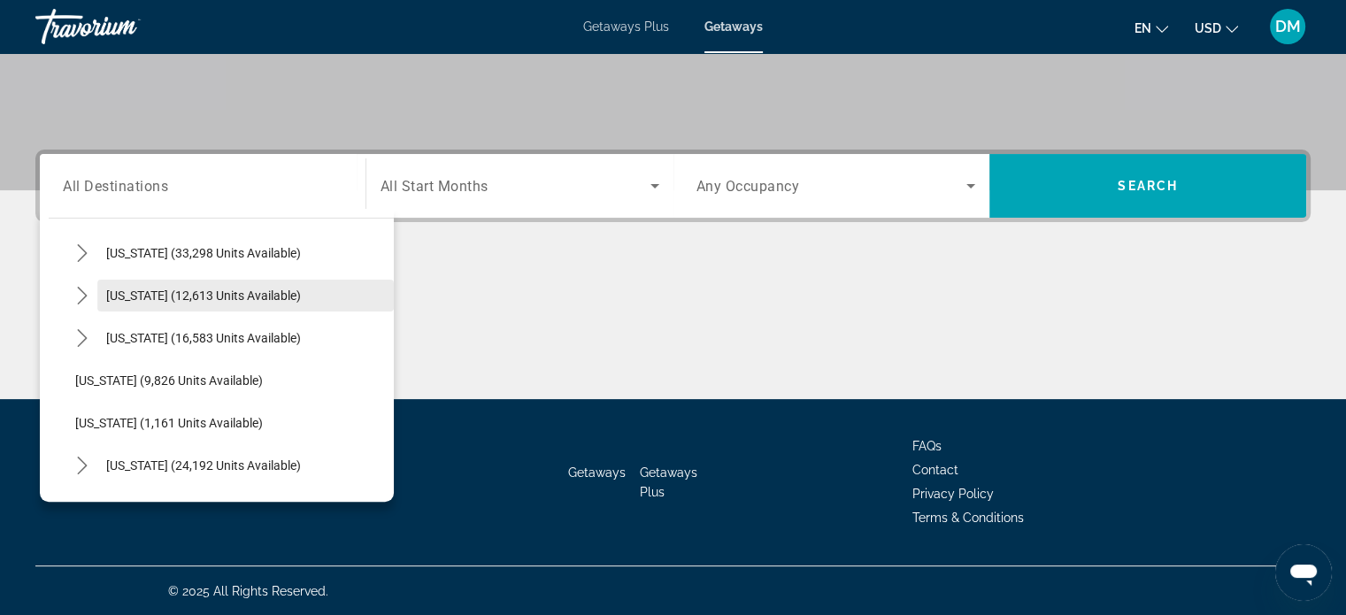
scroll to position [1556, 0]
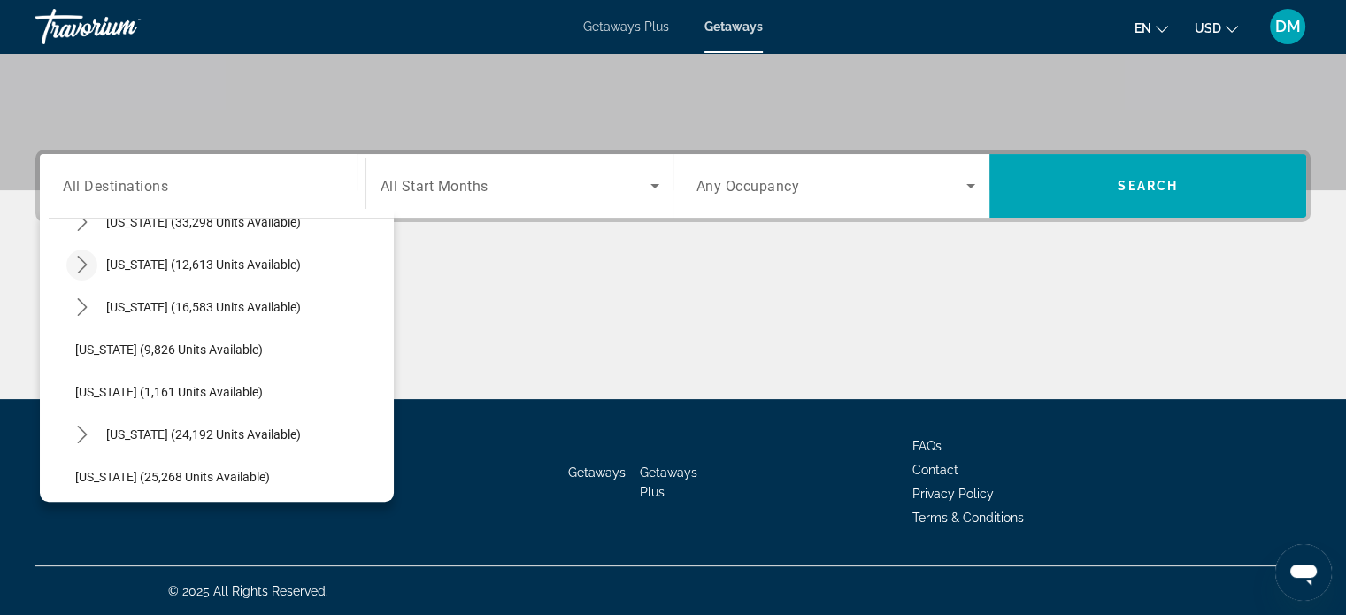
click at [81, 268] on icon "Toggle Tennessee (12,613 units available) submenu" at bounding box center [82, 265] width 10 height 18
click at [146, 353] on span "[GEOGRAPHIC_DATA] (7,166 units available)" at bounding box center [215, 350] width 245 height 14
type input "**********"
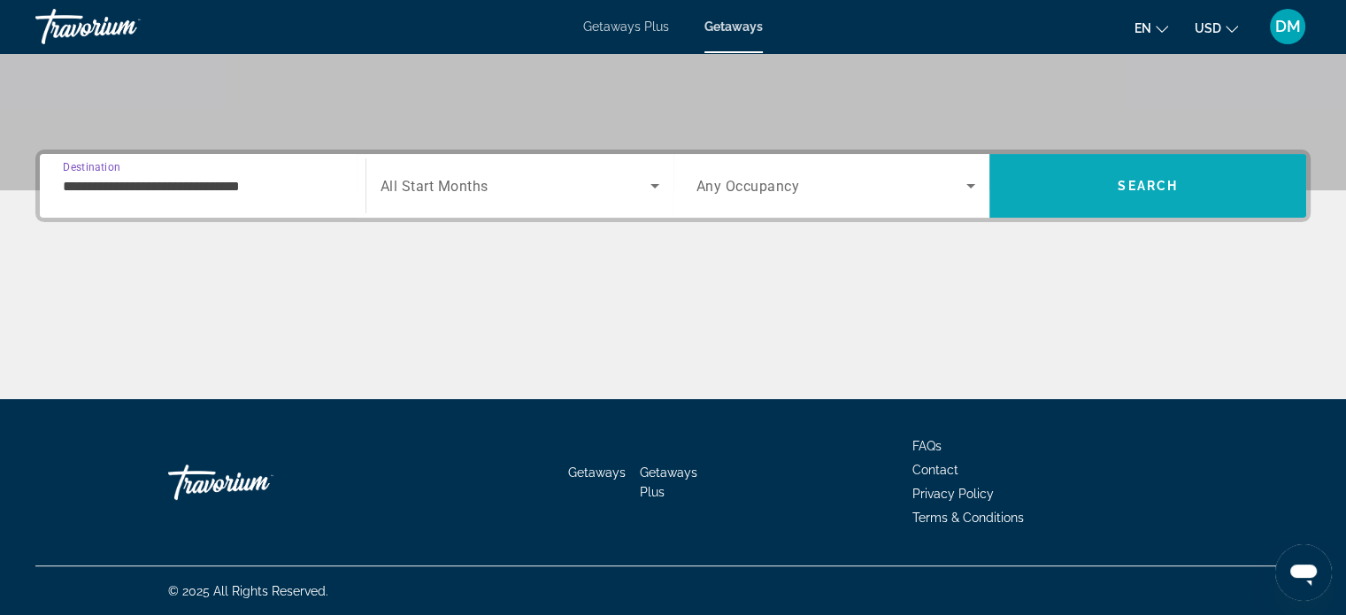
click at [1059, 189] on span "Search" at bounding box center [1148, 186] width 317 height 42
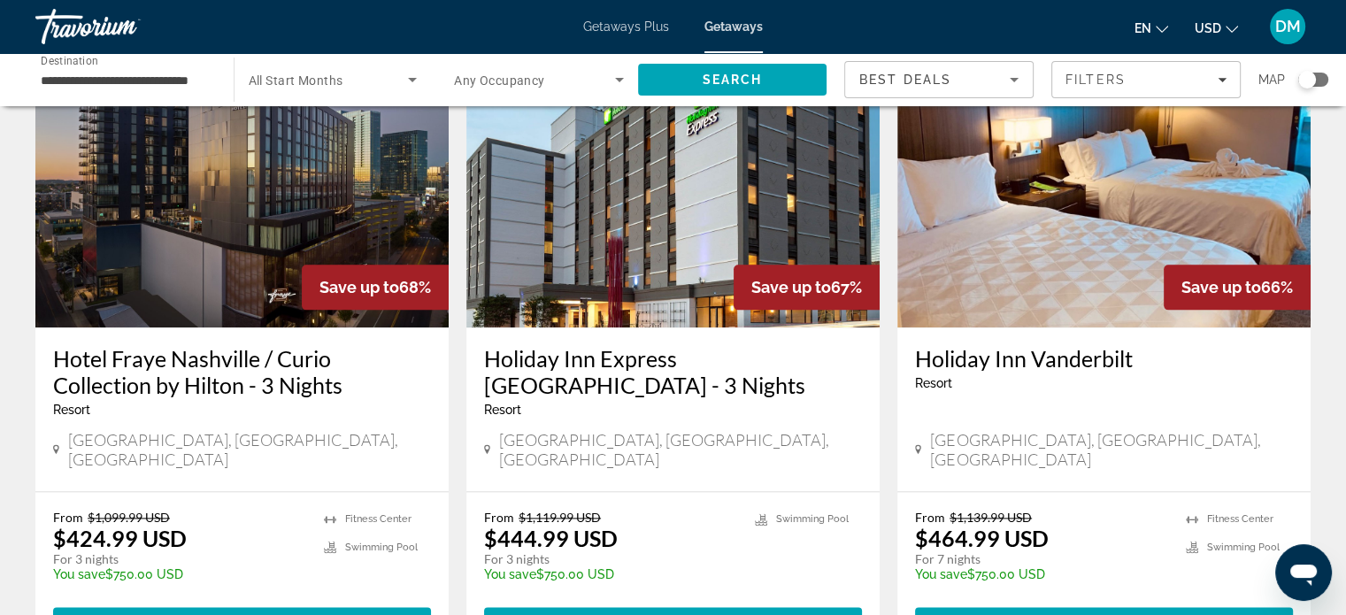
scroll to position [2124, 0]
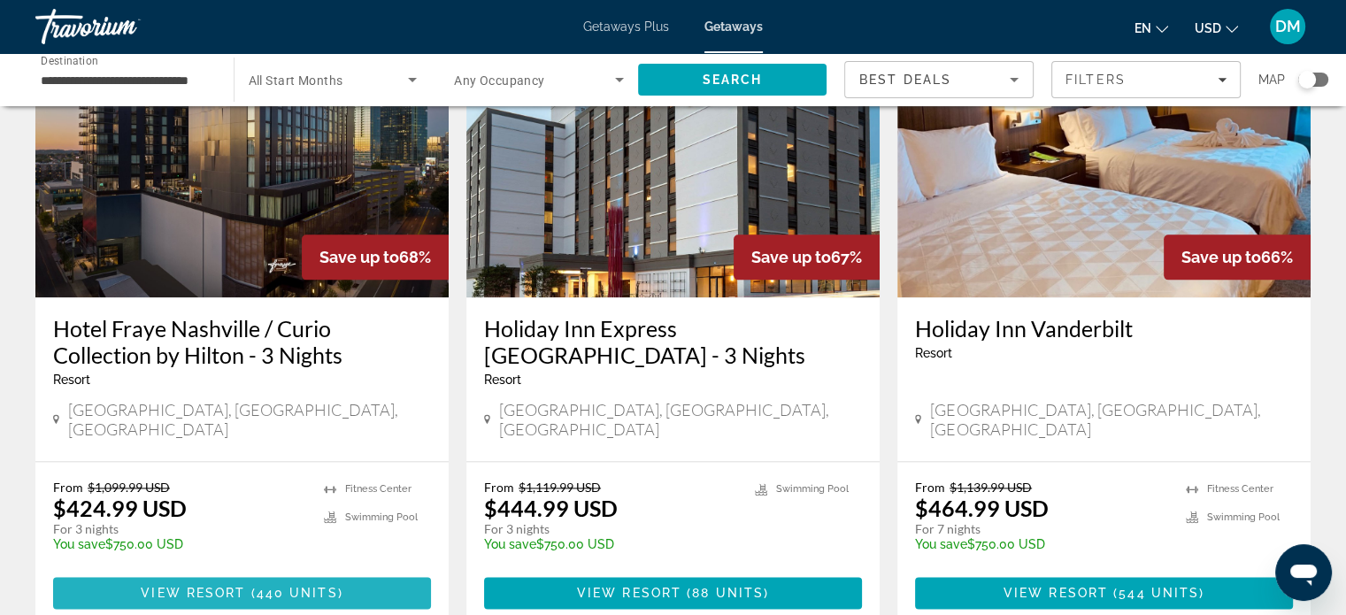
click at [227, 586] on span "View Resort" at bounding box center [193, 593] width 104 height 14
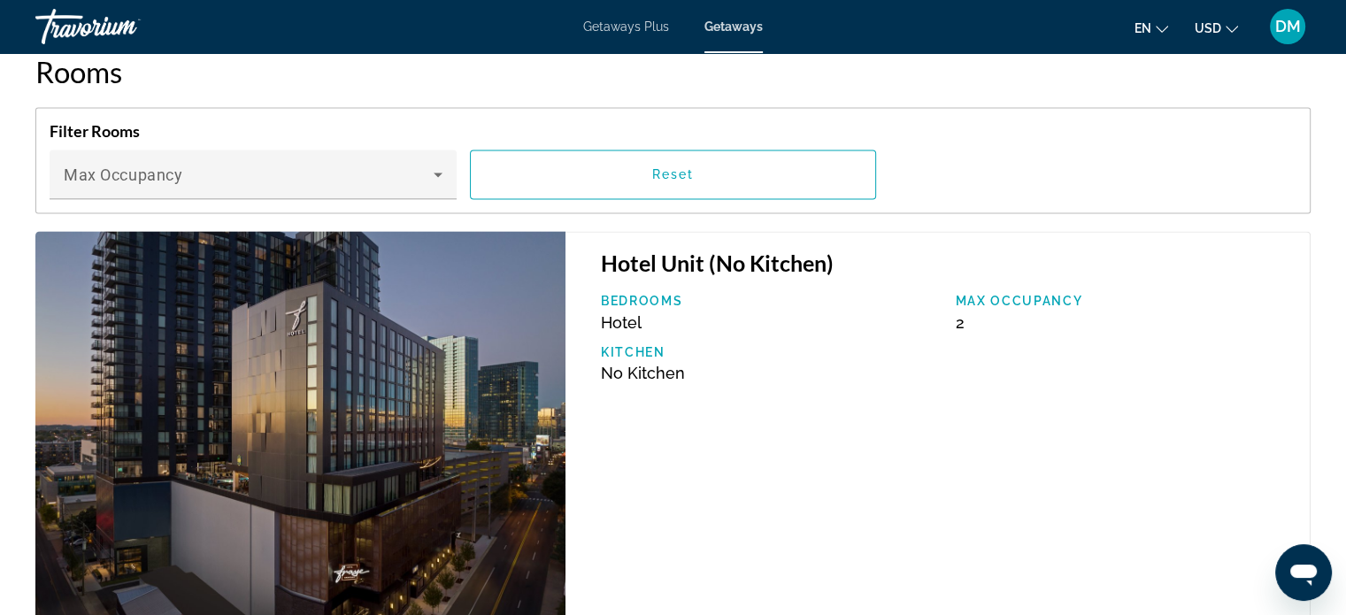
scroll to position [2478, 0]
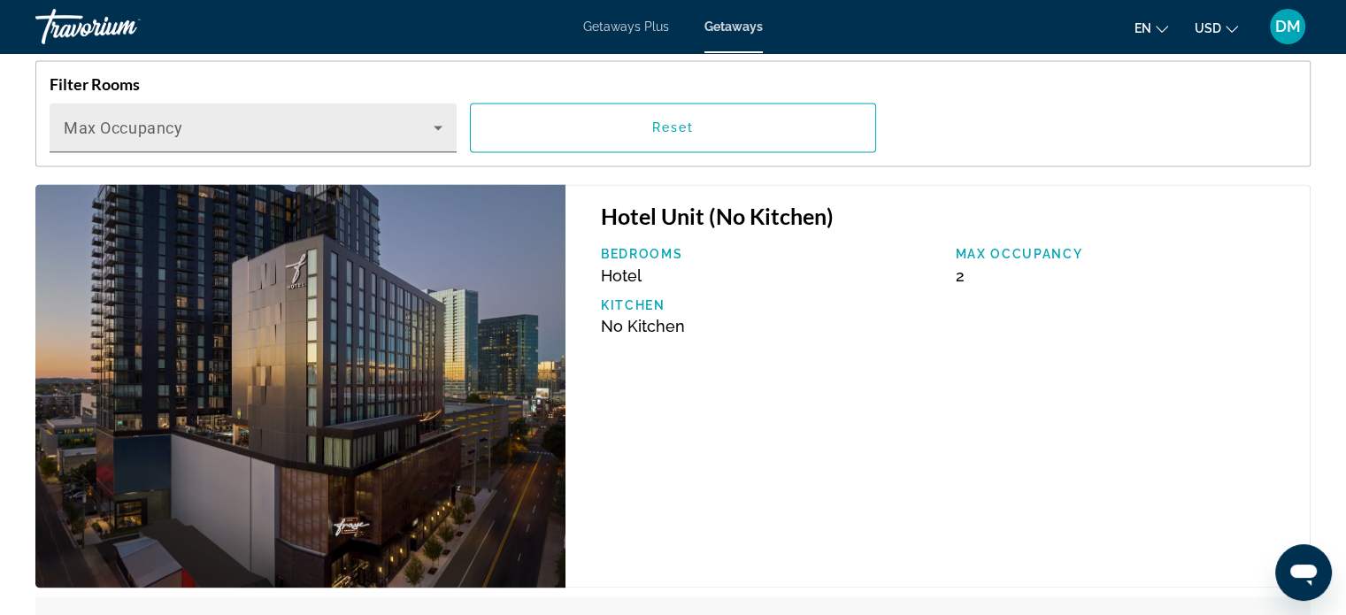
click at [425, 127] on span "Main content" at bounding box center [249, 134] width 370 height 21
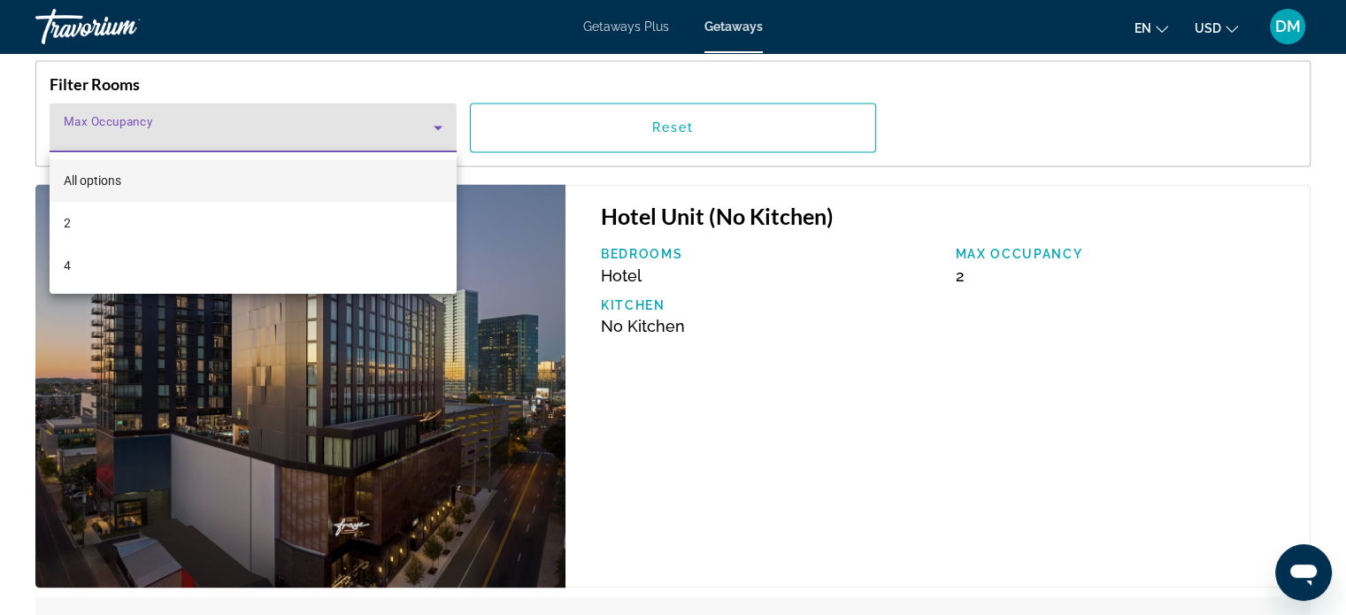
click at [425, 127] on div at bounding box center [673, 307] width 1346 height 615
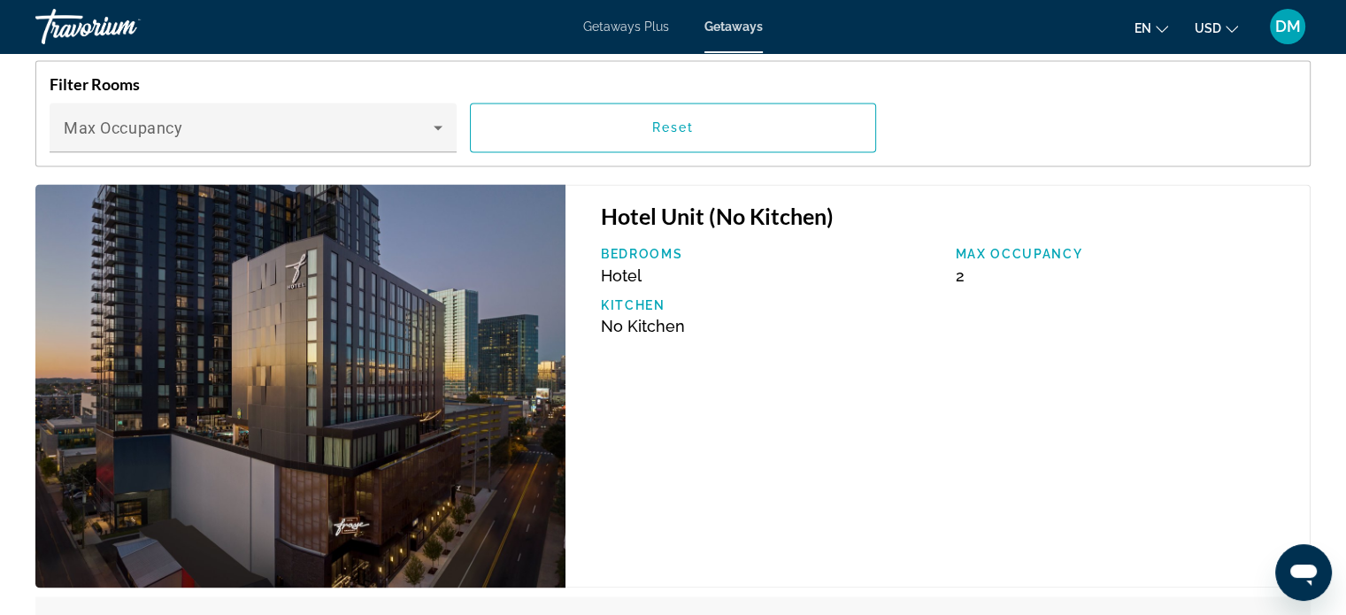
click at [775, 276] on div "Bedrooms Hotel" at bounding box center [769, 266] width 355 height 38
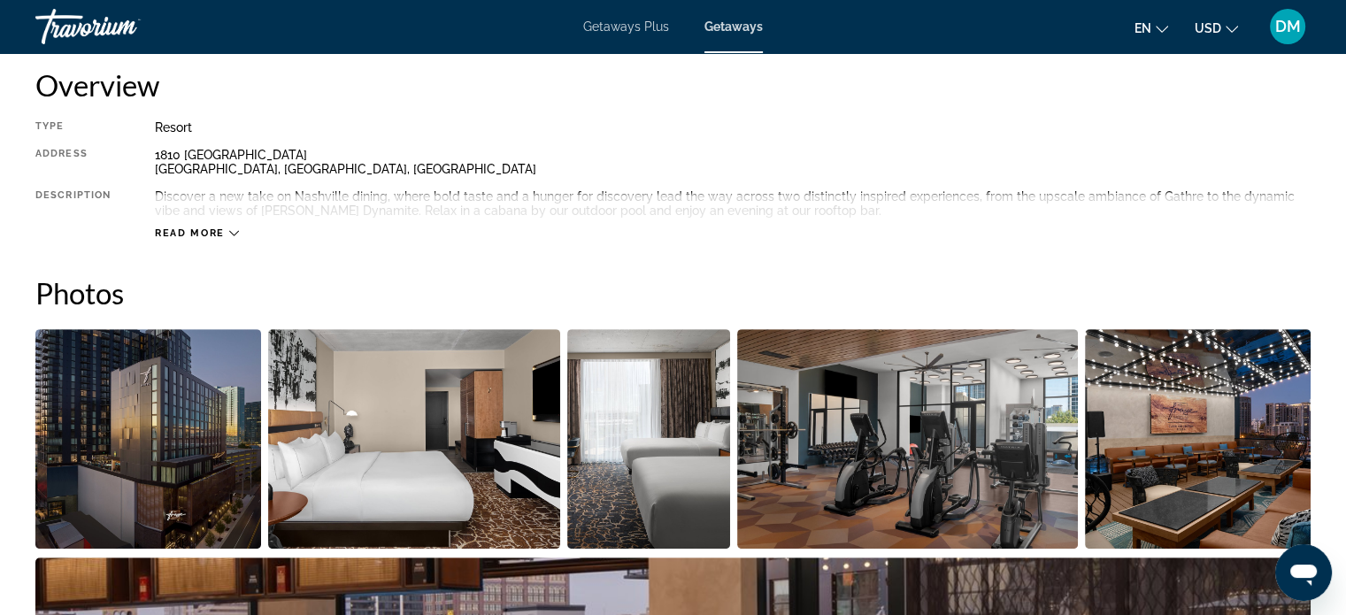
scroll to position [632, 0]
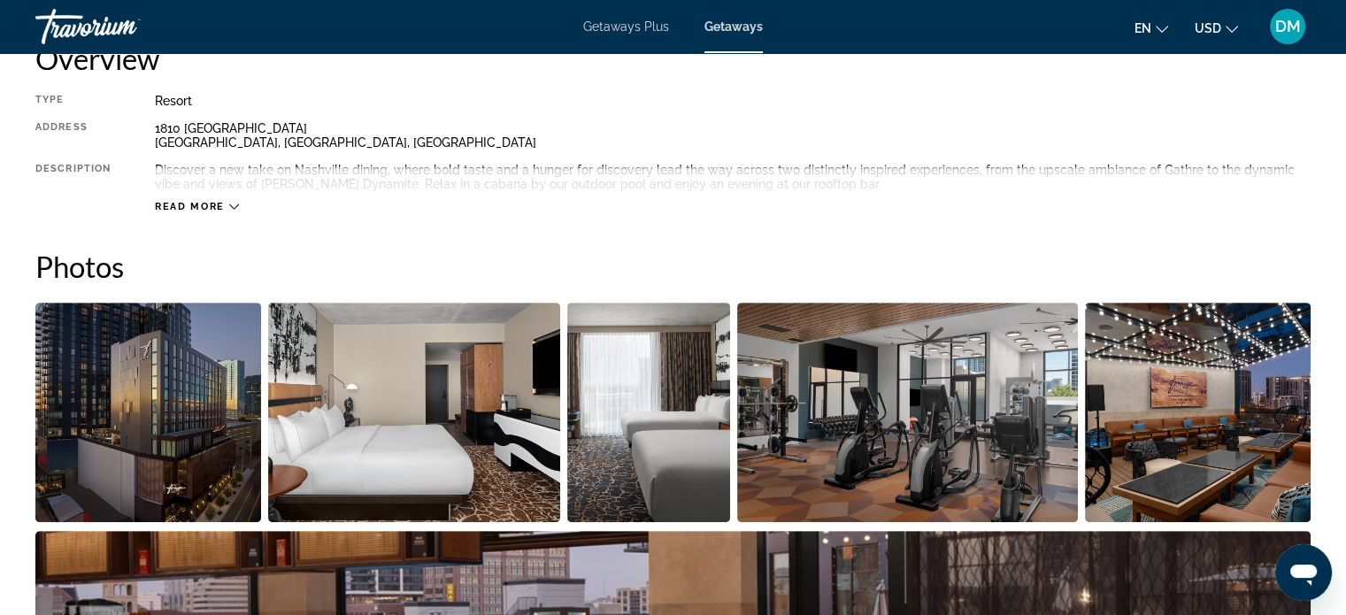
click at [232, 202] on icon "Main content" at bounding box center [234, 207] width 10 height 10
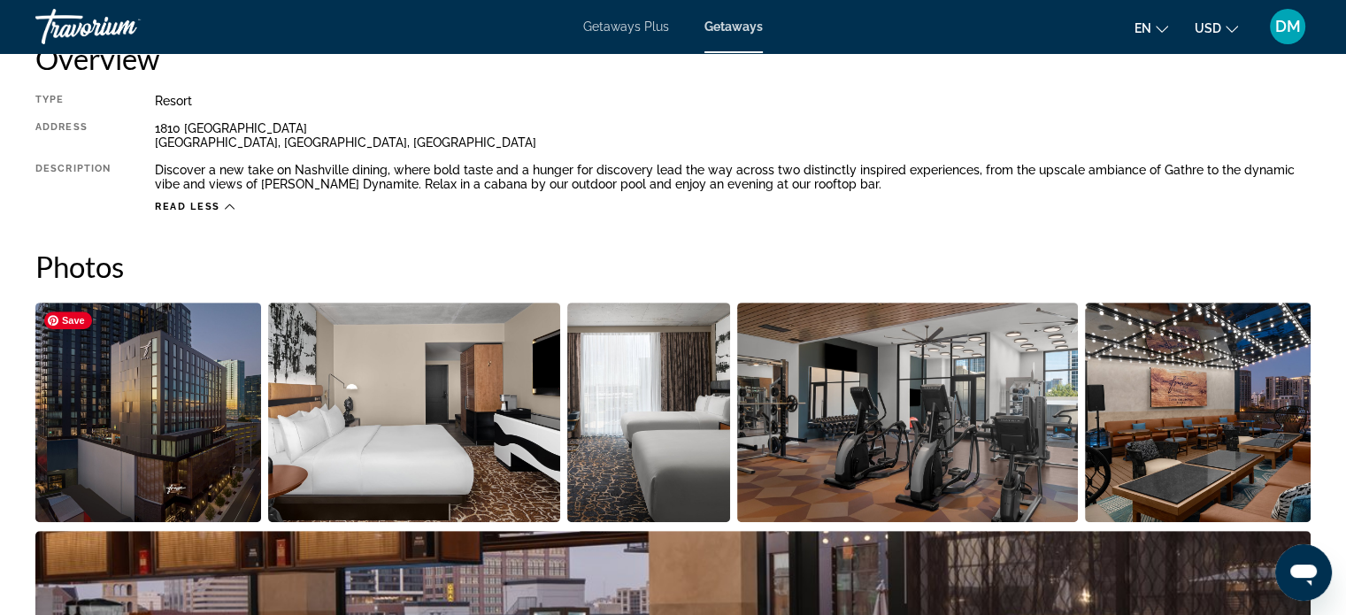
click at [172, 364] on img "Open full-screen image slider" at bounding box center [148, 413] width 226 height 220
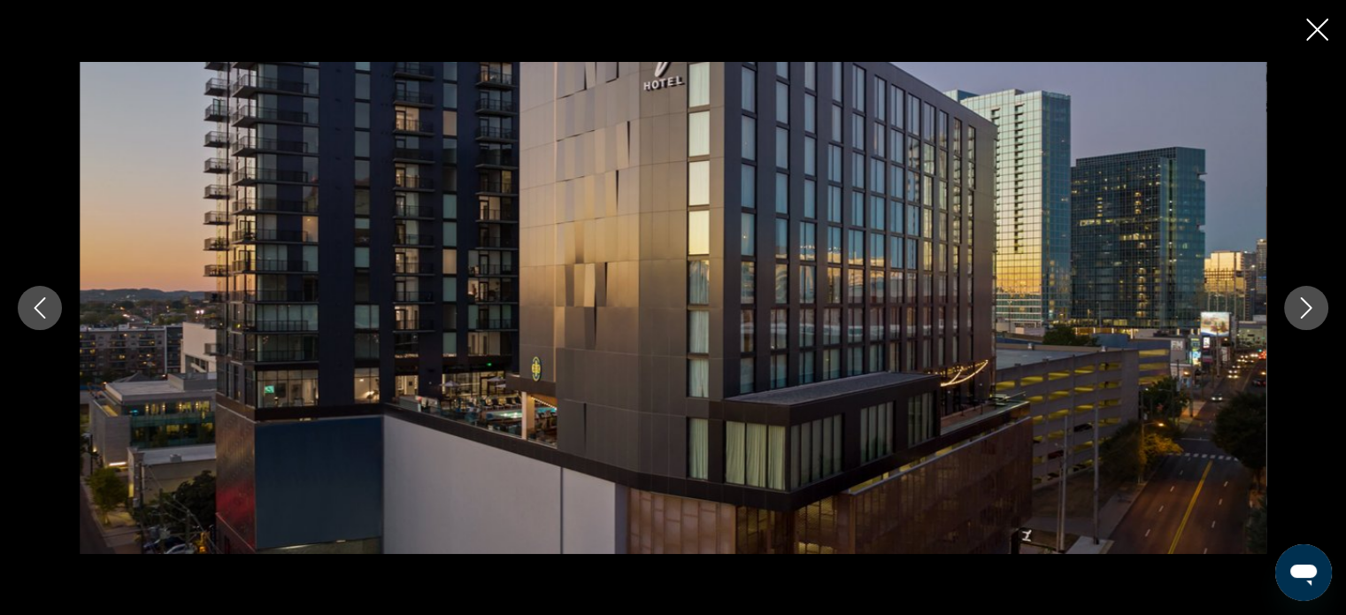
click at [1302, 309] on icon "Next image" at bounding box center [1306, 307] width 21 height 21
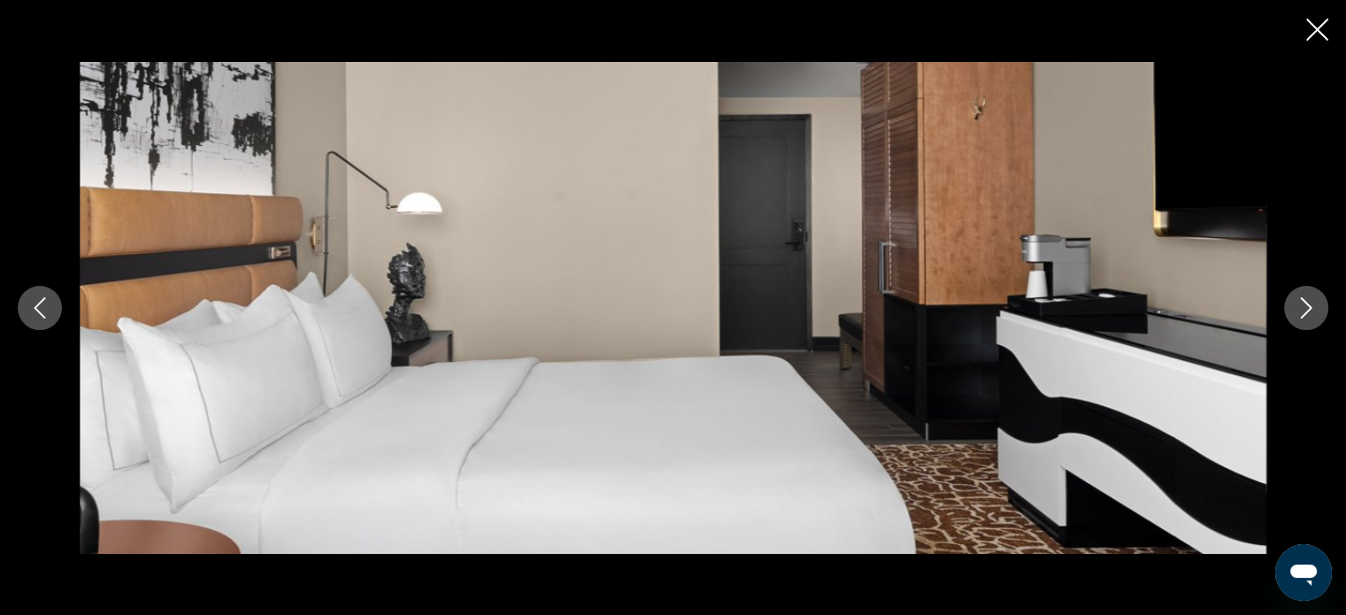
click at [1302, 309] on icon "Next image" at bounding box center [1306, 307] width 21 height 21
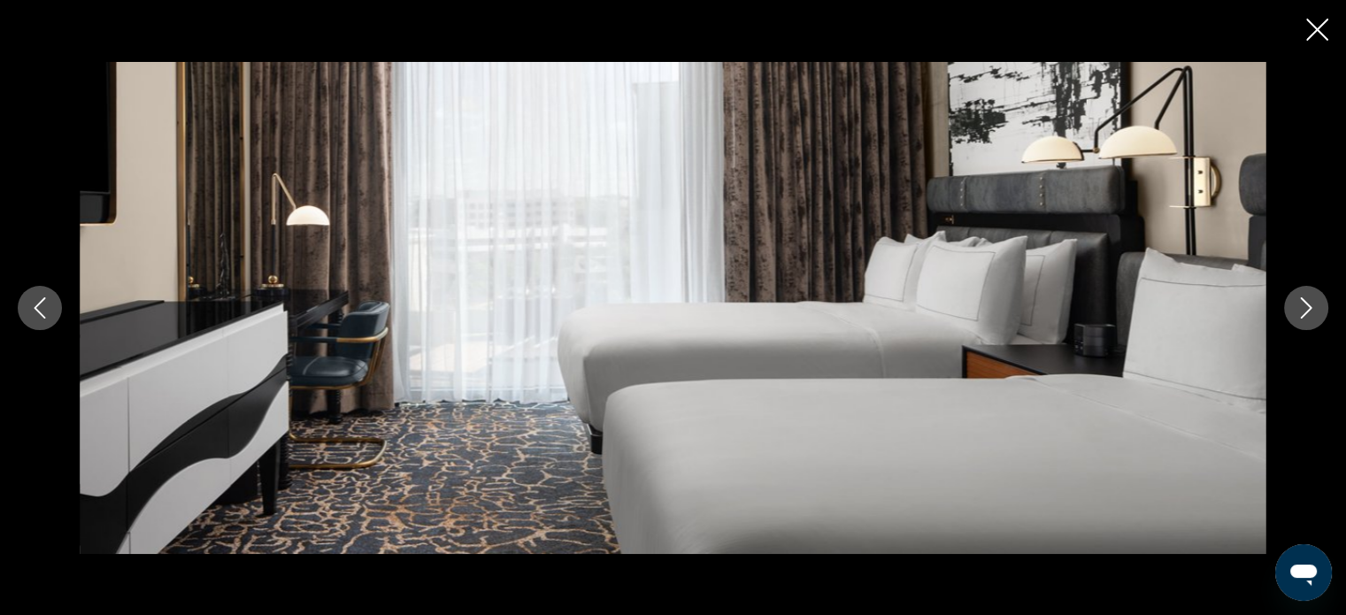
click at [1302, 309] on icon "Next image" at bounding box center [1306, 307] width 21 height 21
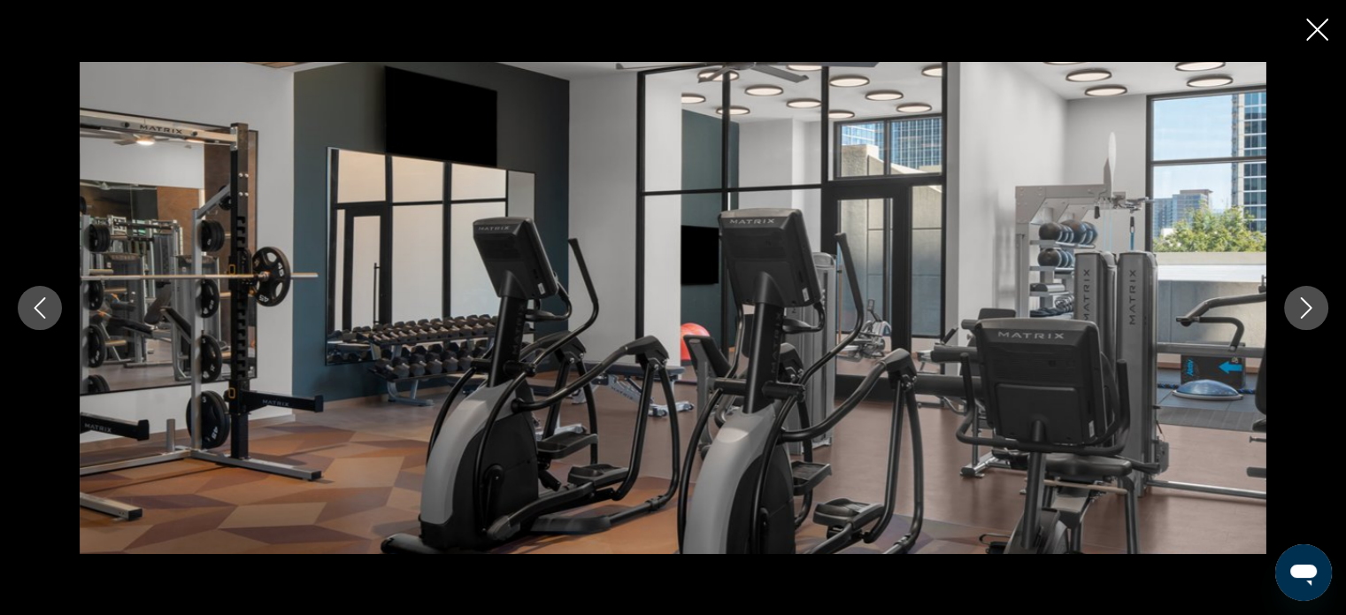
click at [1302, 309] on icon "Next image" at bounding box center [1306, 307] width 21 height 21
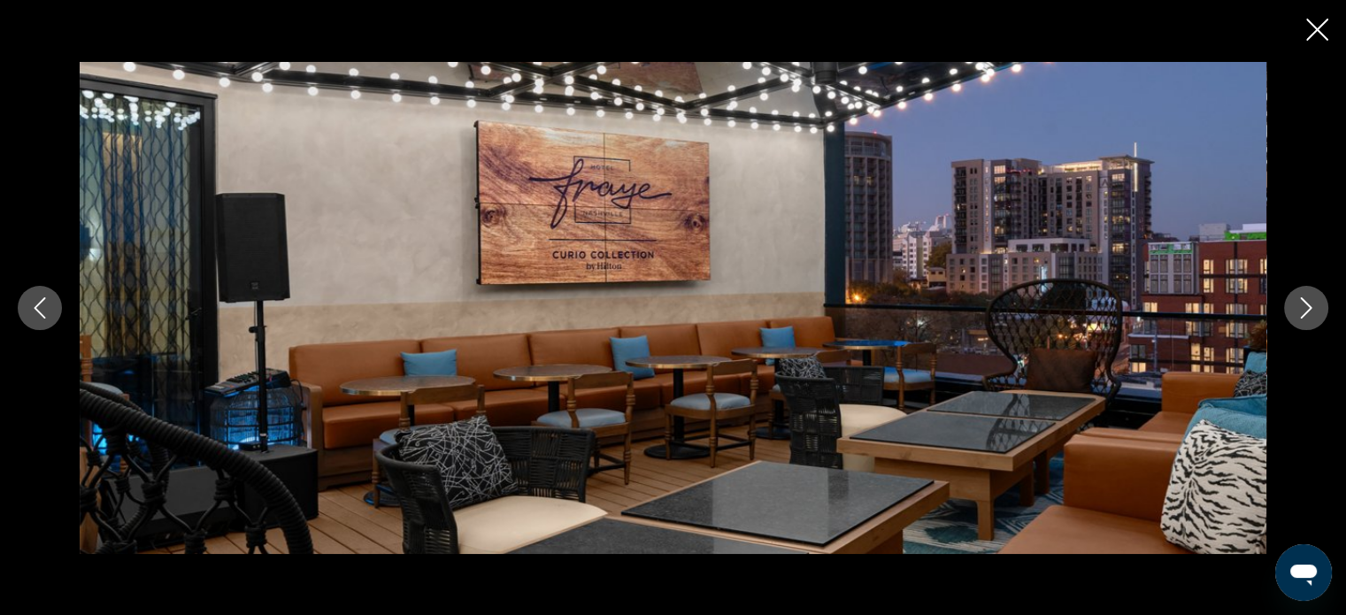
click at [1302, 309] on icon "Next image" at bounding box center [1306, 307] width 21 height 21
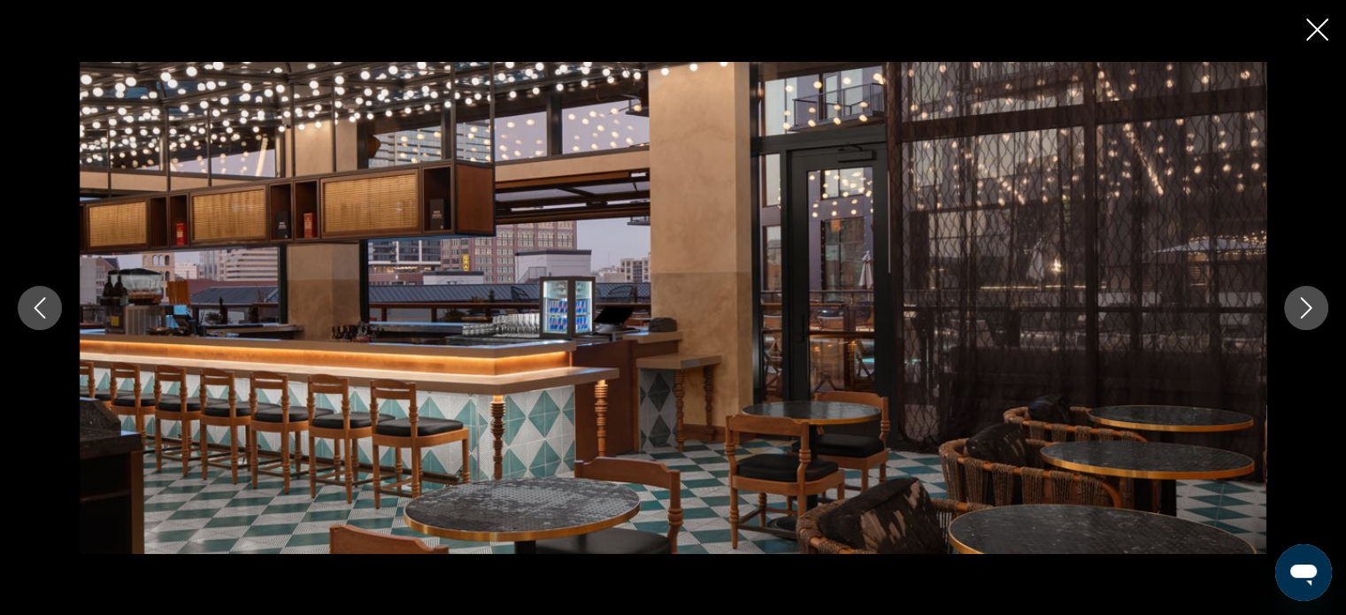
click at [1302, 309] on icon "Next image" at bounding box center [1306, 307] width 21 height 21
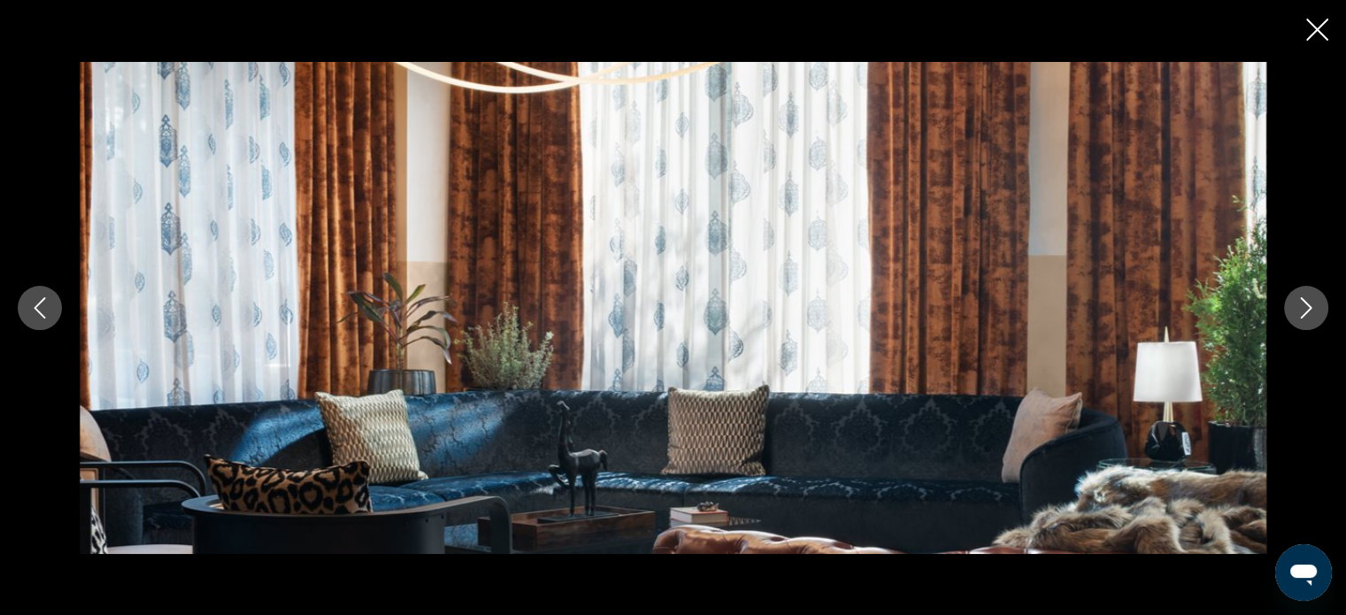
click at [1302, 309] on icon "Next image" at bounding box center [1306, 307] width 21 height 21
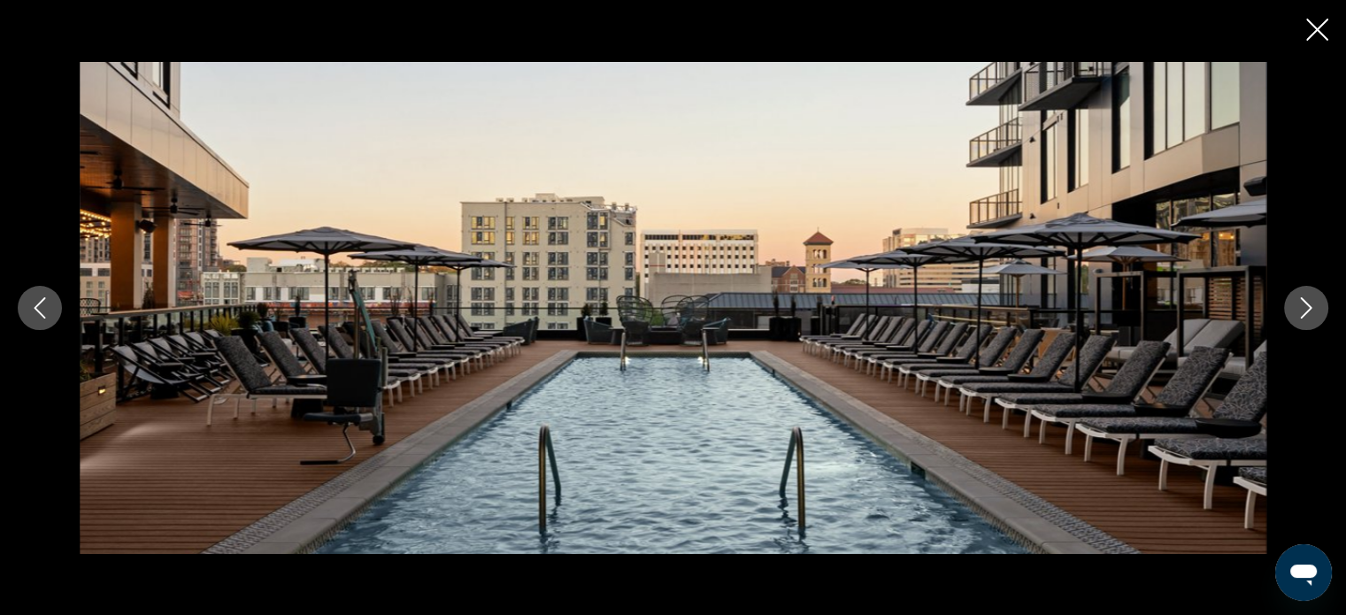
click at [1302, 309] on icon "Next image" at bounding box center [1306, 307] width 21 height 21
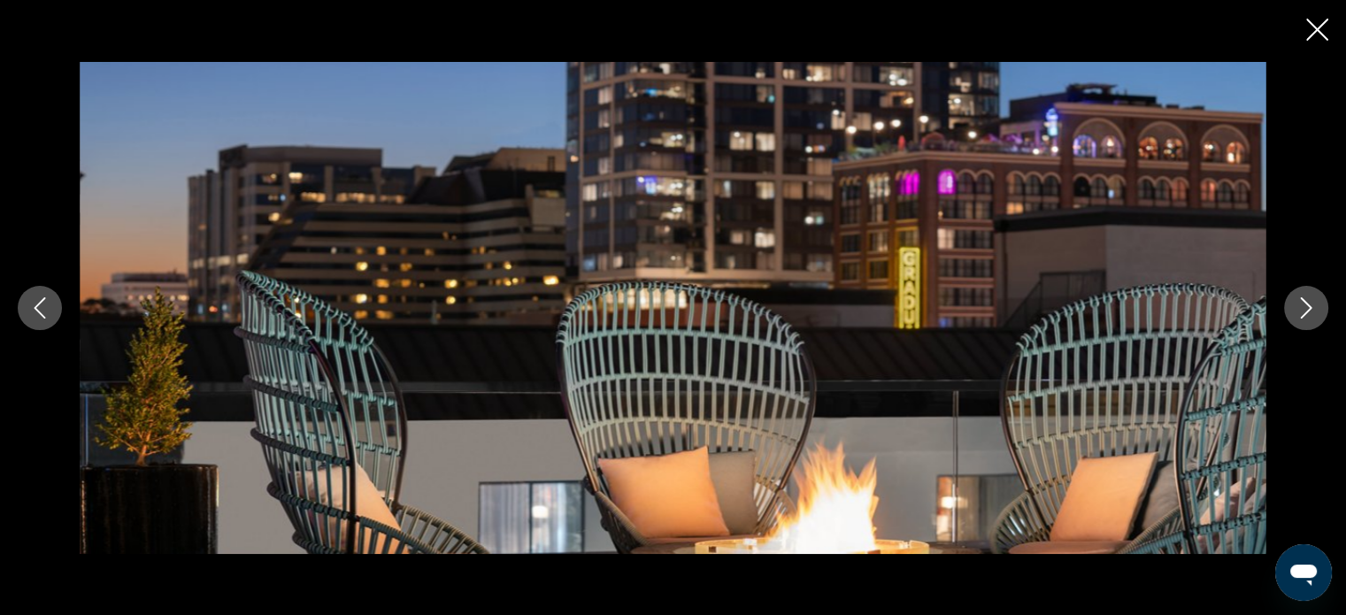
click at [1302, 309] on icon "Next image" at bounding box center [1306, 307] width 21 height 21
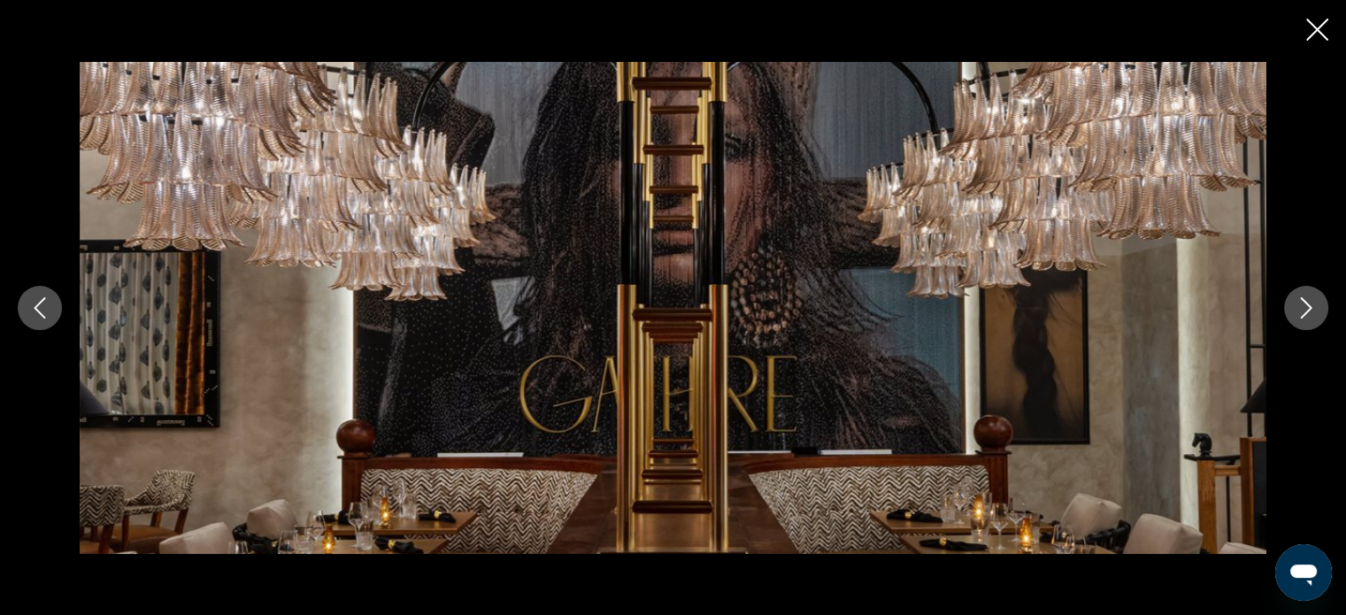
click at [1302, 309] on icon "Next image" at bounding box center [1306, 307] width 21 height 21
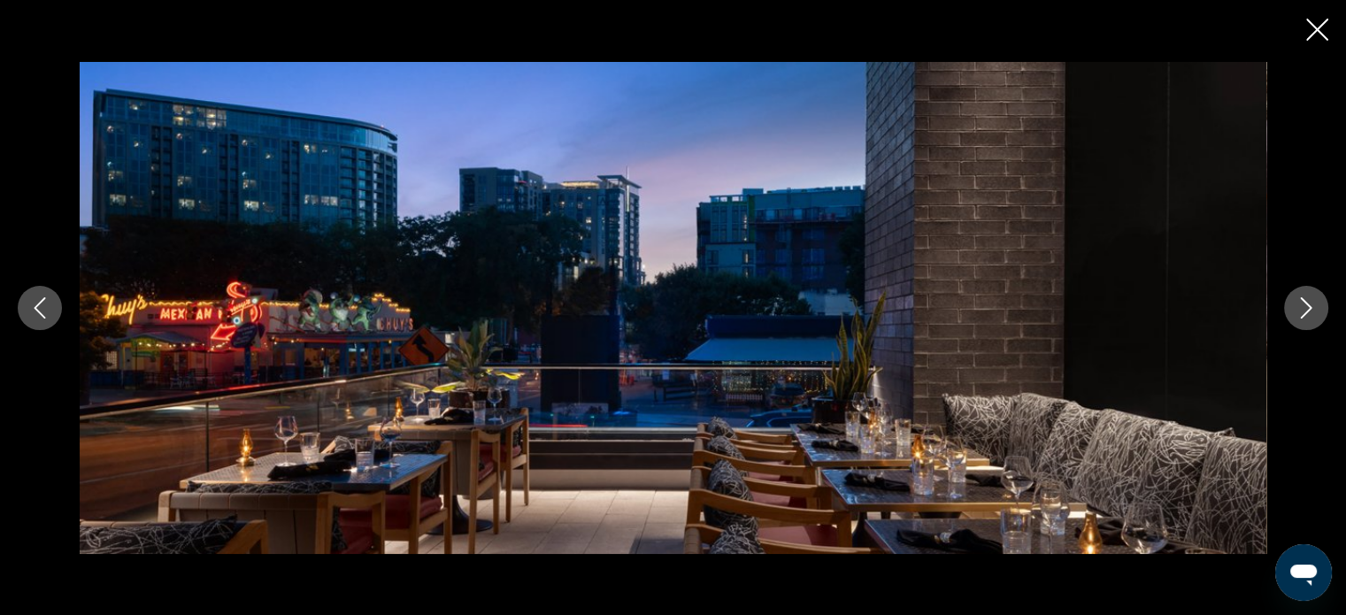
click at [1302, 309] on icon "Next image" at bounding box center [1306, 307] width 21 height 21
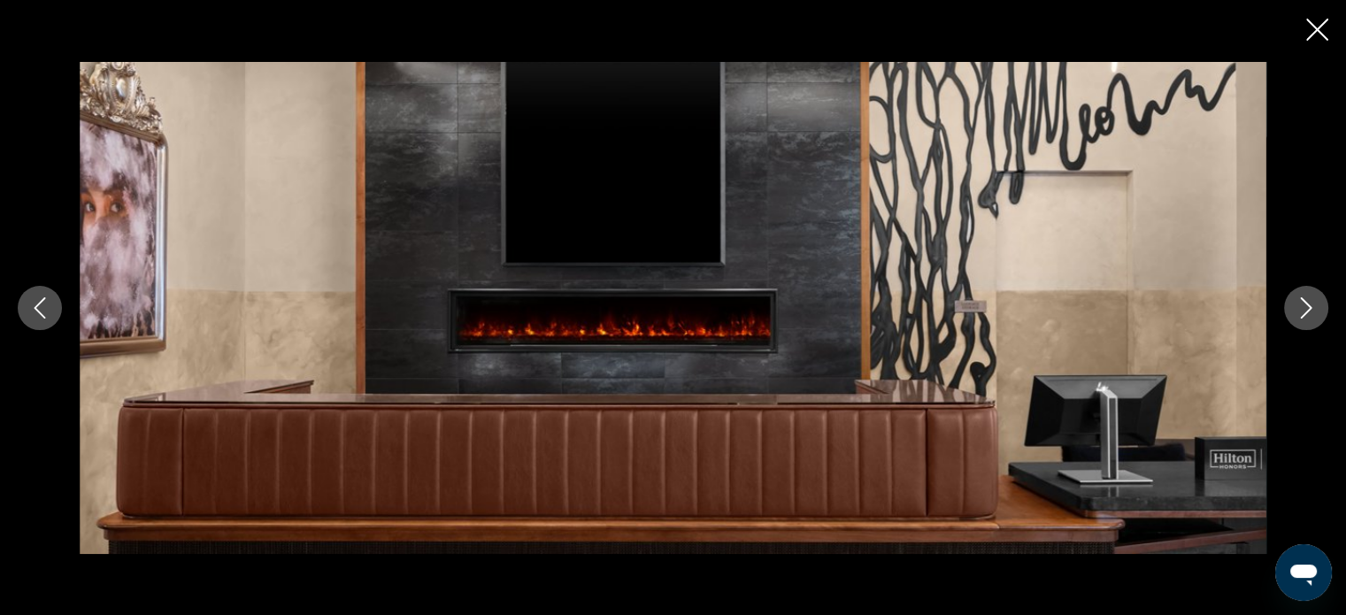
click at [1302, 309] on icon "Next image" at bounding box center [1306, 307] width 21 height 21
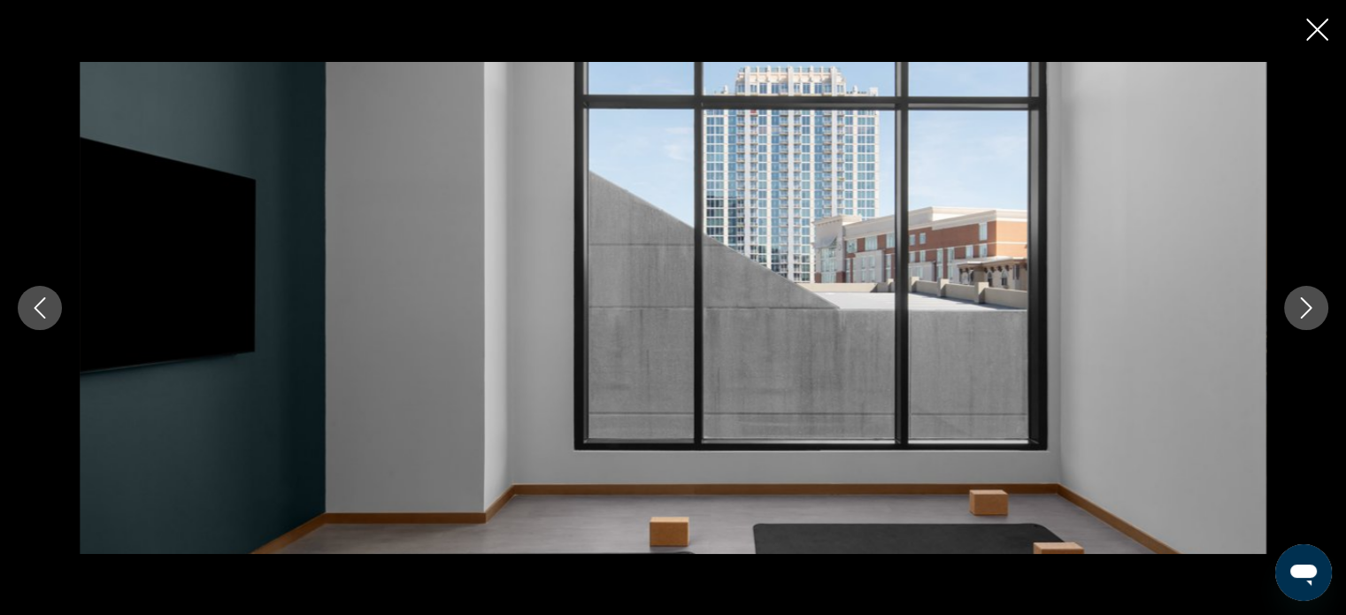
click at [1302, 309] on icon "Next image" at bounding box center [1306, 307] width 21 height 21
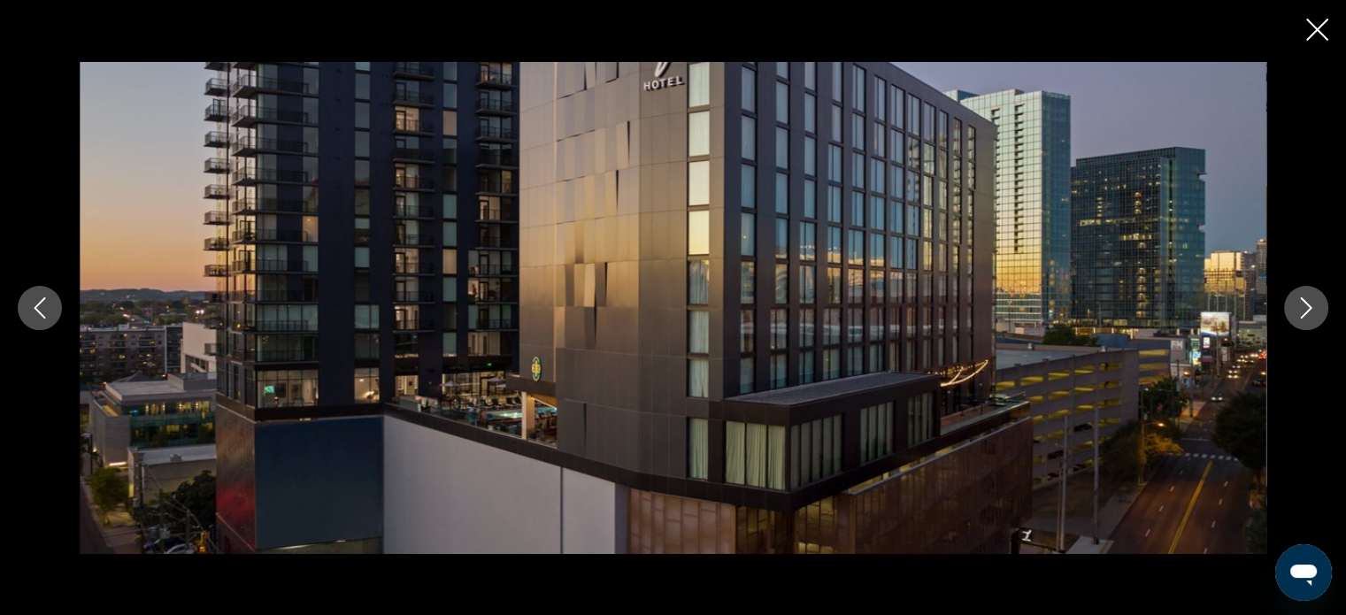
click at [1302, 309] on icon "Next image" at bounding box center [1306, 307] width 21 height 21
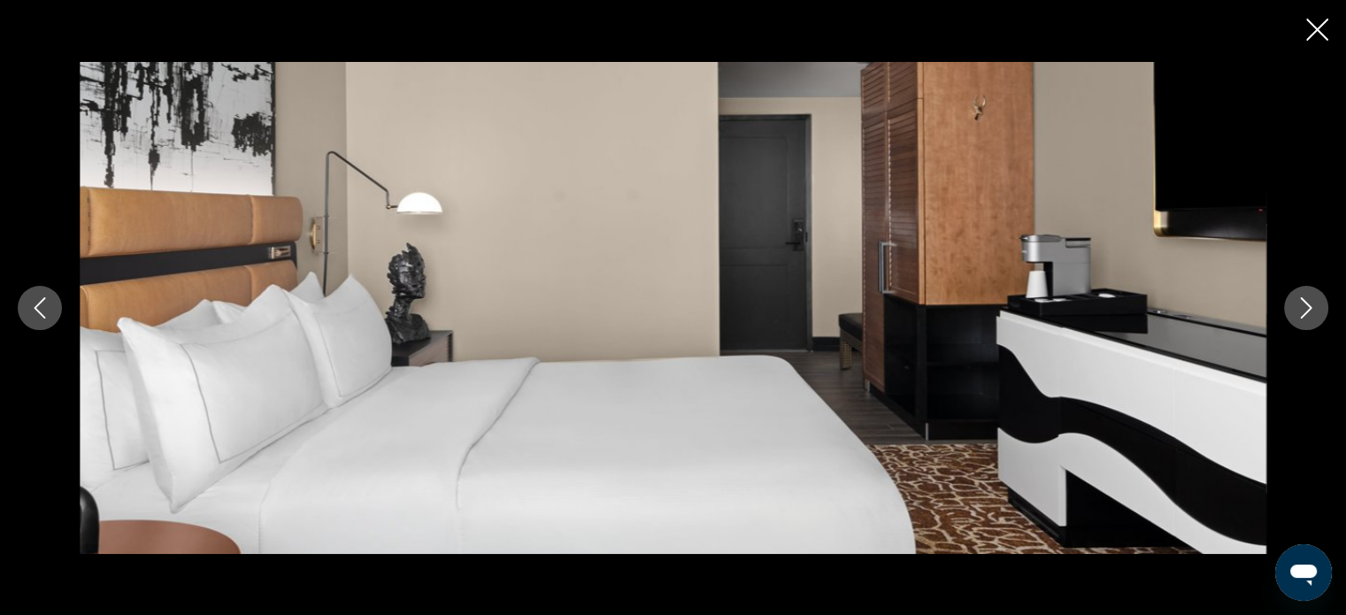
click at [1302, 309] on icon "Next image" at bounding box center [1306, 307] width 21 height 21
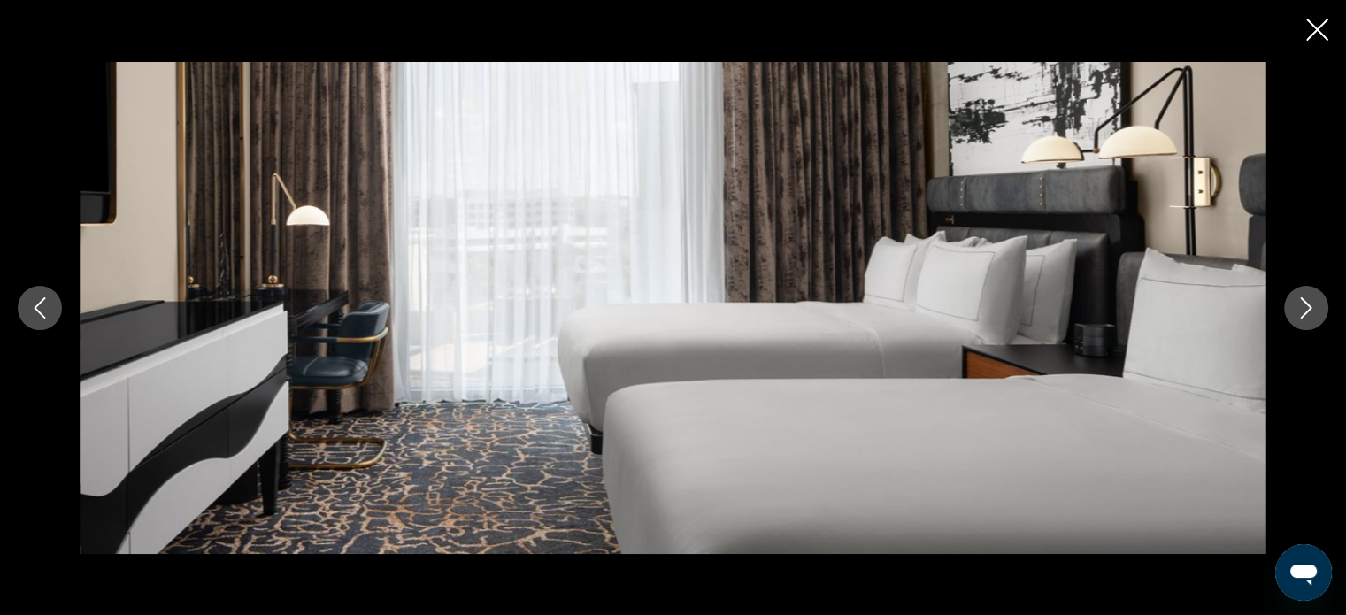
click at [1302, 309] on icon "Next image" at bounding box center [1306, 307] width 21 height 21
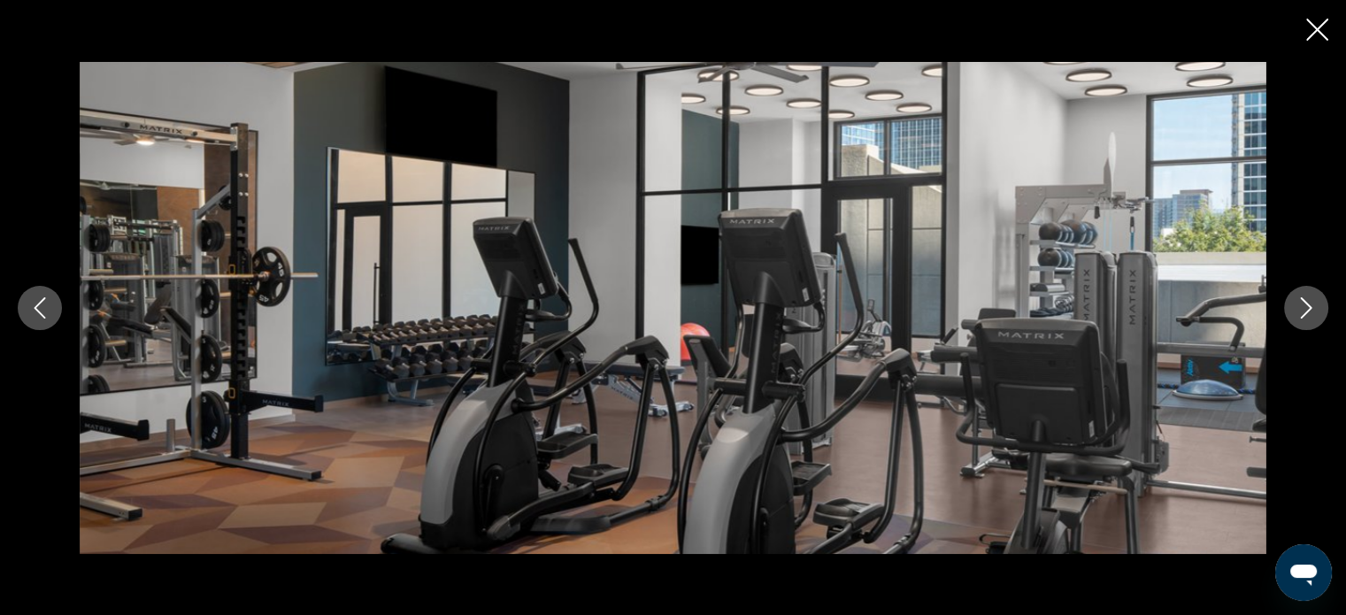
click at [1302, 309] on icon "Next image" at bounding box center [1306, 307] width 21 height 21
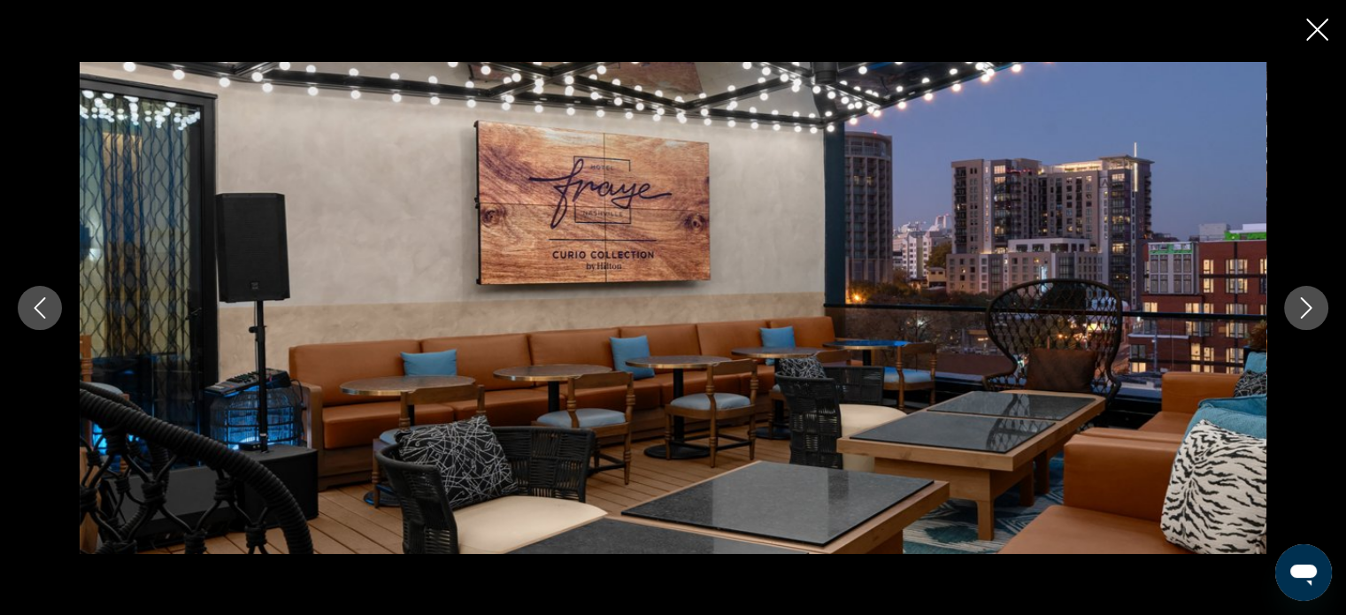
click at [1302, 309] on icon "Next image" at bounding box center [1306, 307] width 21 height 21
